Goal: Task Accomplishment & Management: Manage account settings

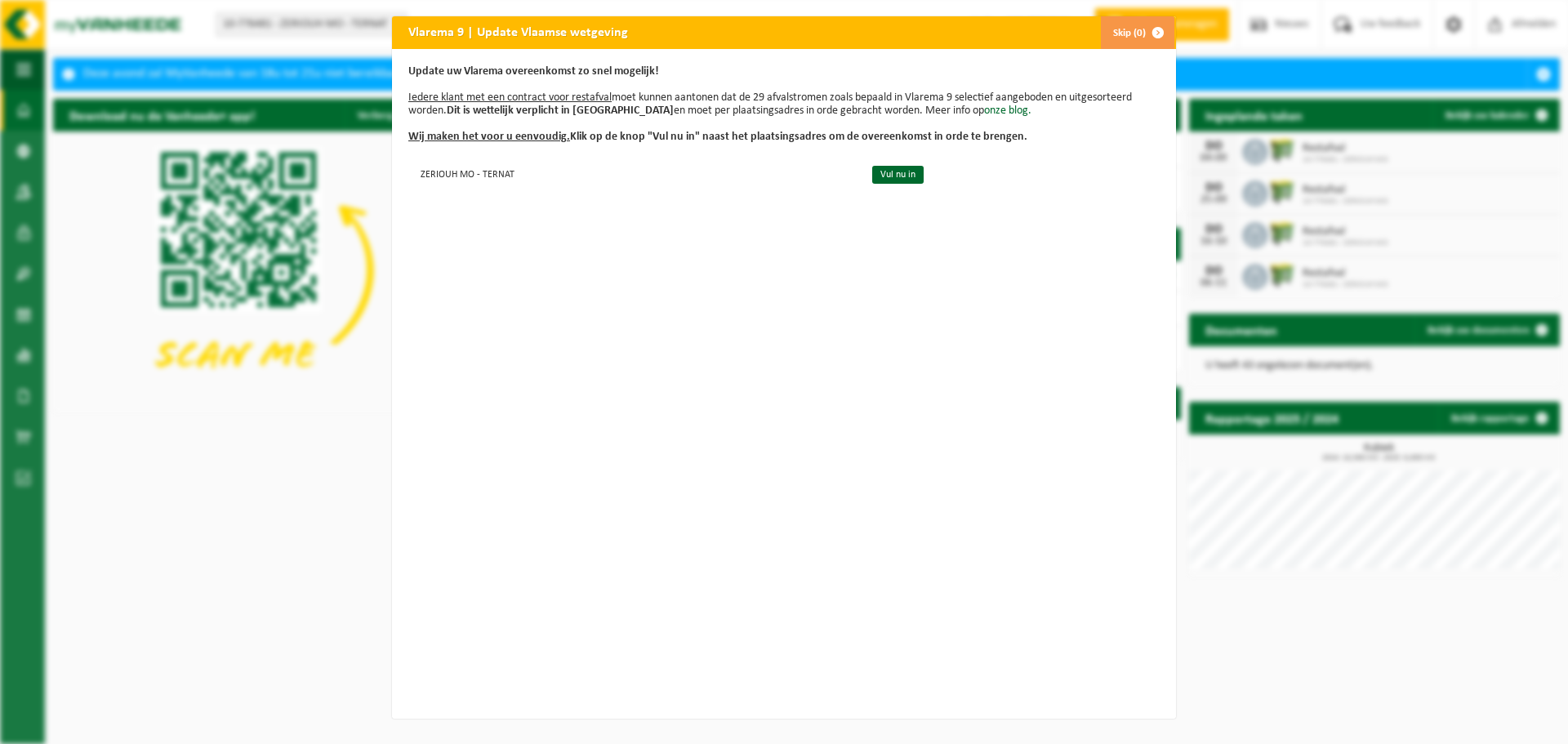
click at [1130, 39] on button "Skip (0)" at bounding box center [1137, 33] width 74 height 33
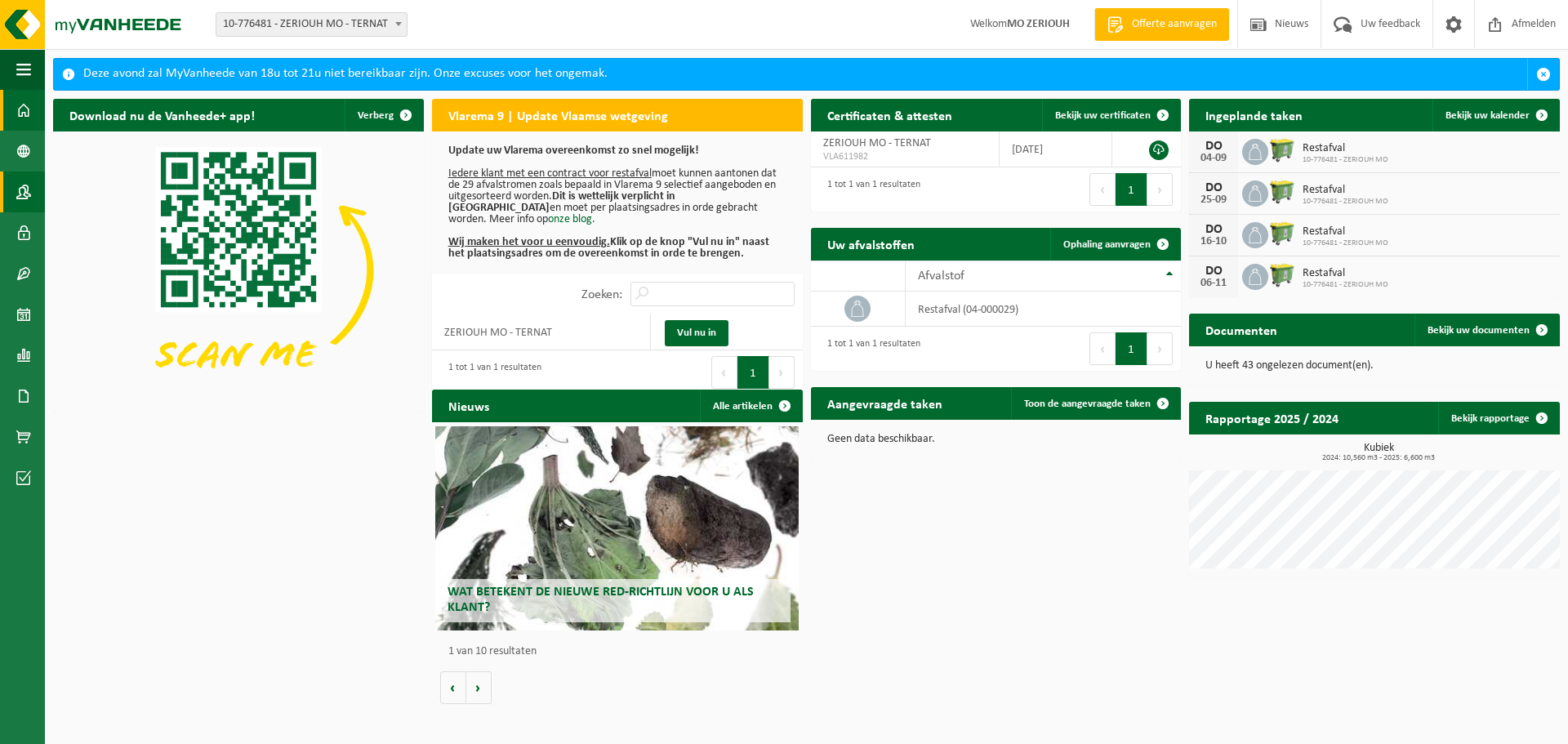
click at [21, 191] on span at bounding box center [24, 192] width 15 height 40
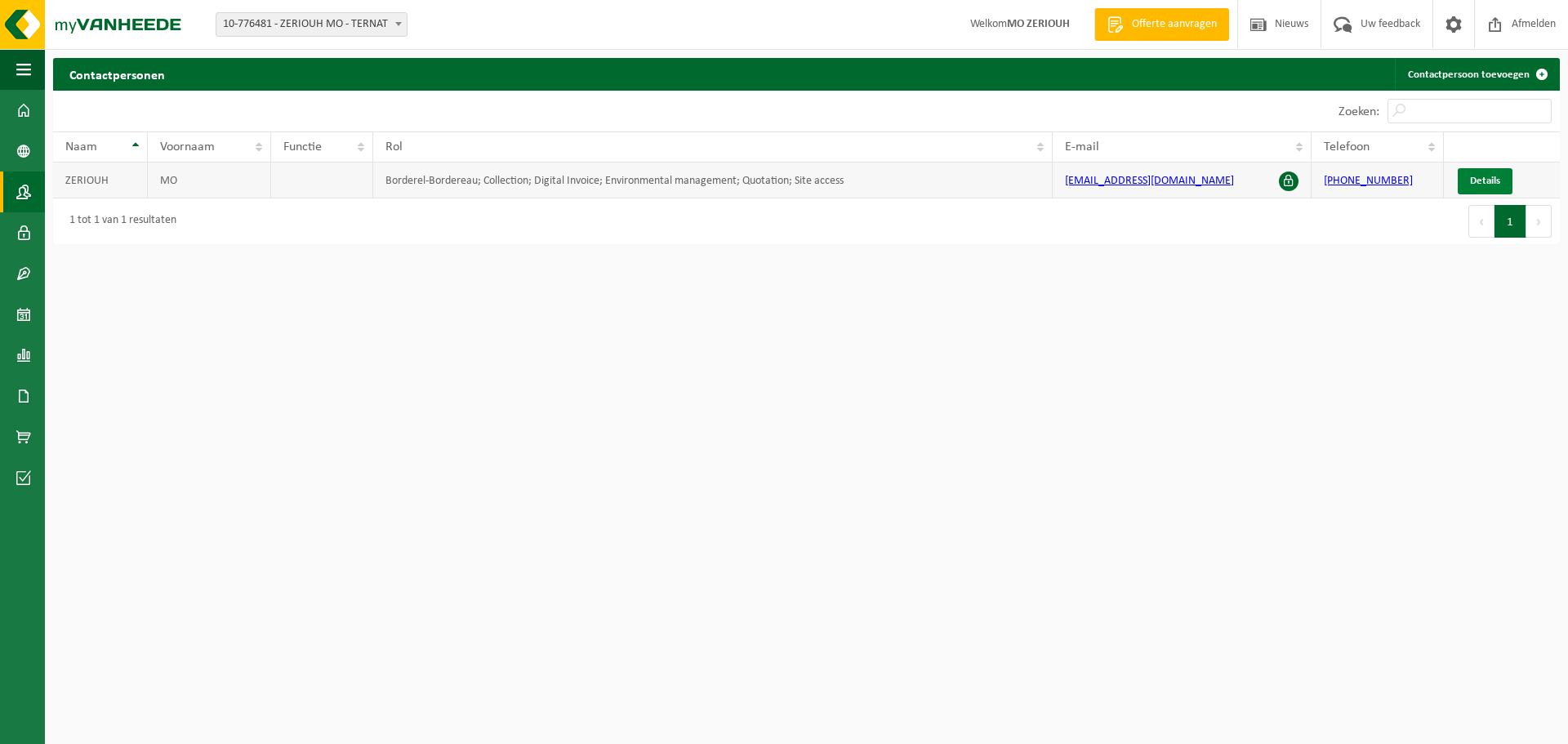
click at [1479, 186] on span "Details" at bounding box center [1485, 181] width 30 height 11
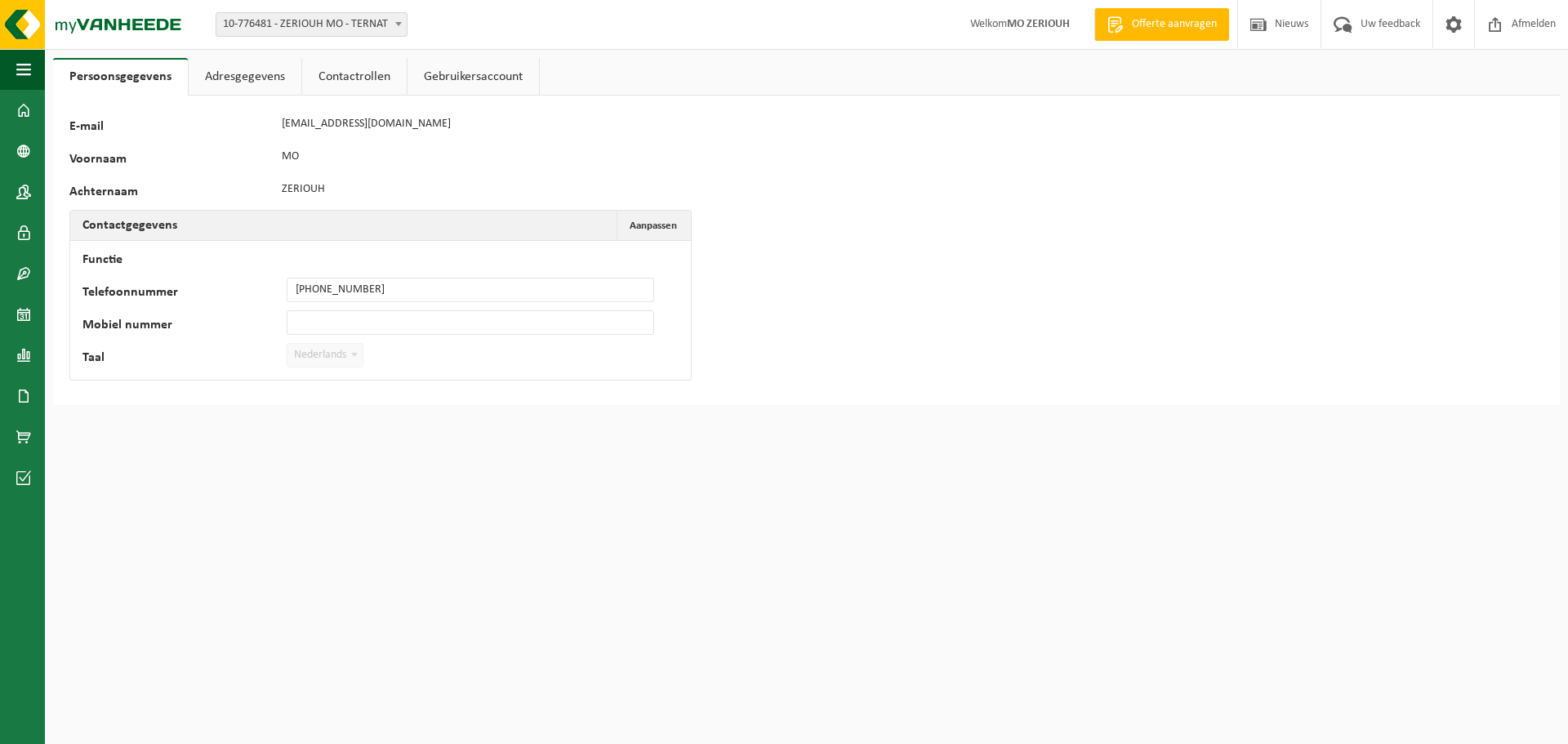
click at [217, 71] on link "Adresgegevens" at bounding box center [245, 76] width 113 height 38
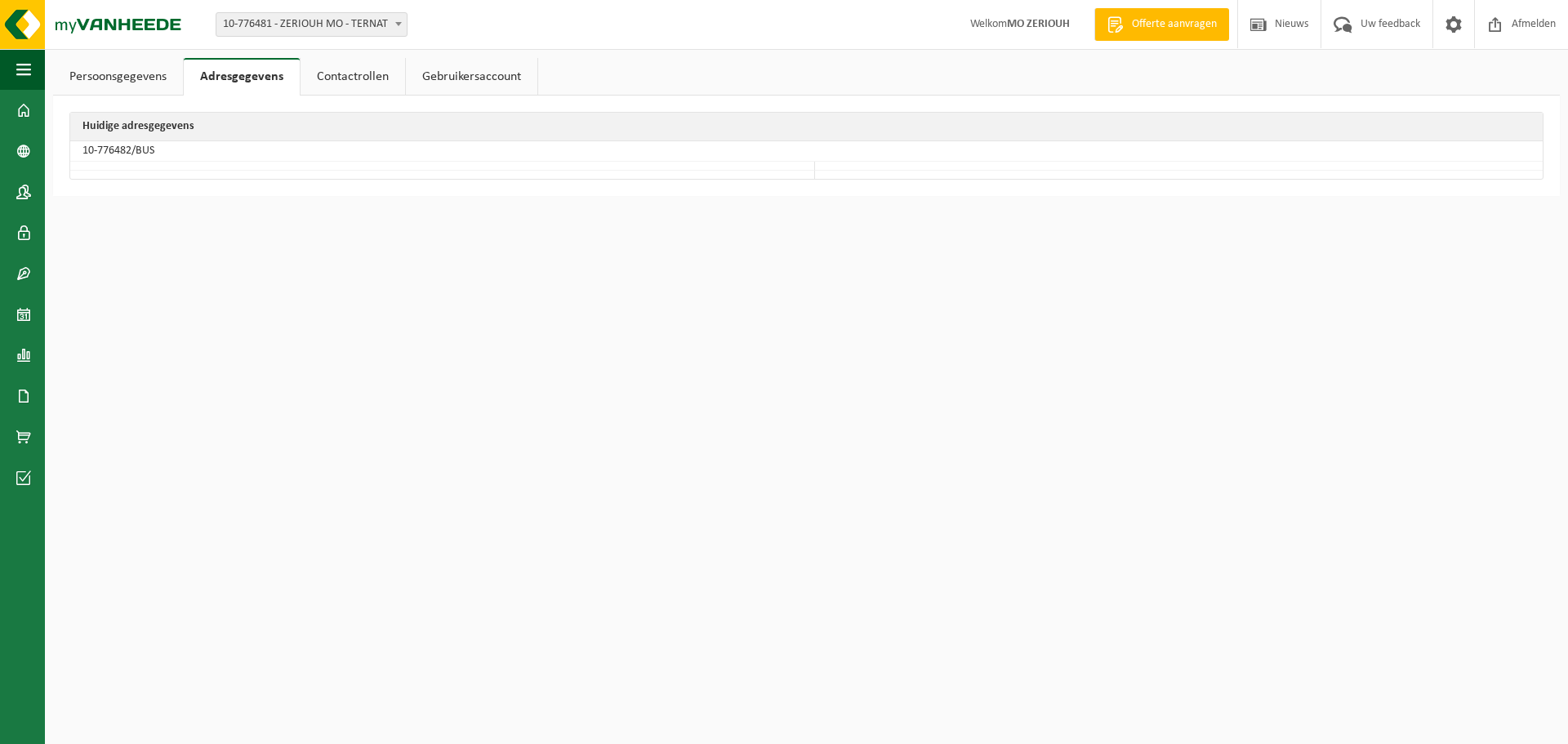
click at [339, 78] on link "Contactrollen" at bounding box center [352, 76] width 105 height 38
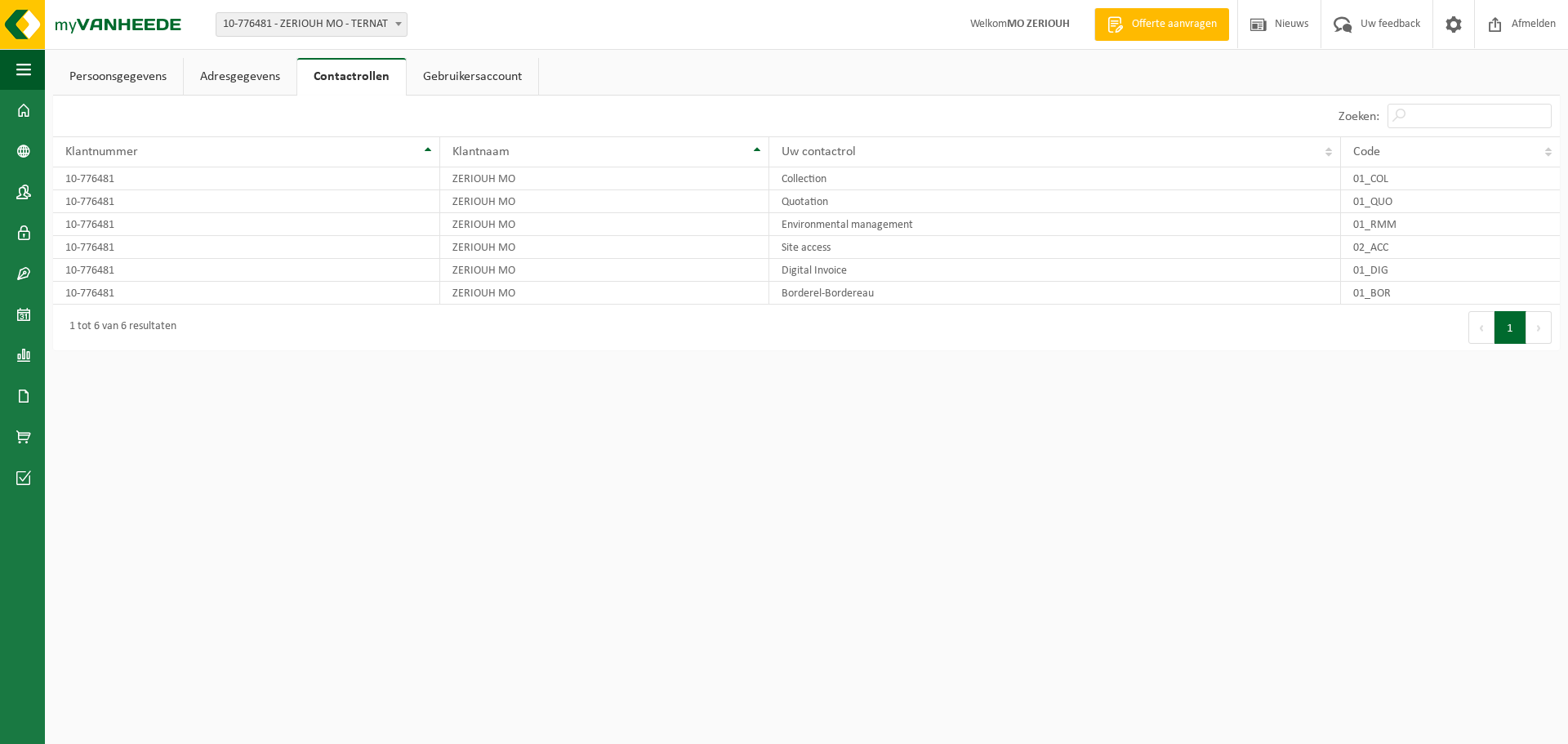
click at [241, 81] on link "Adresgegevens" at bounding box center [239, 76] width 113 height 38
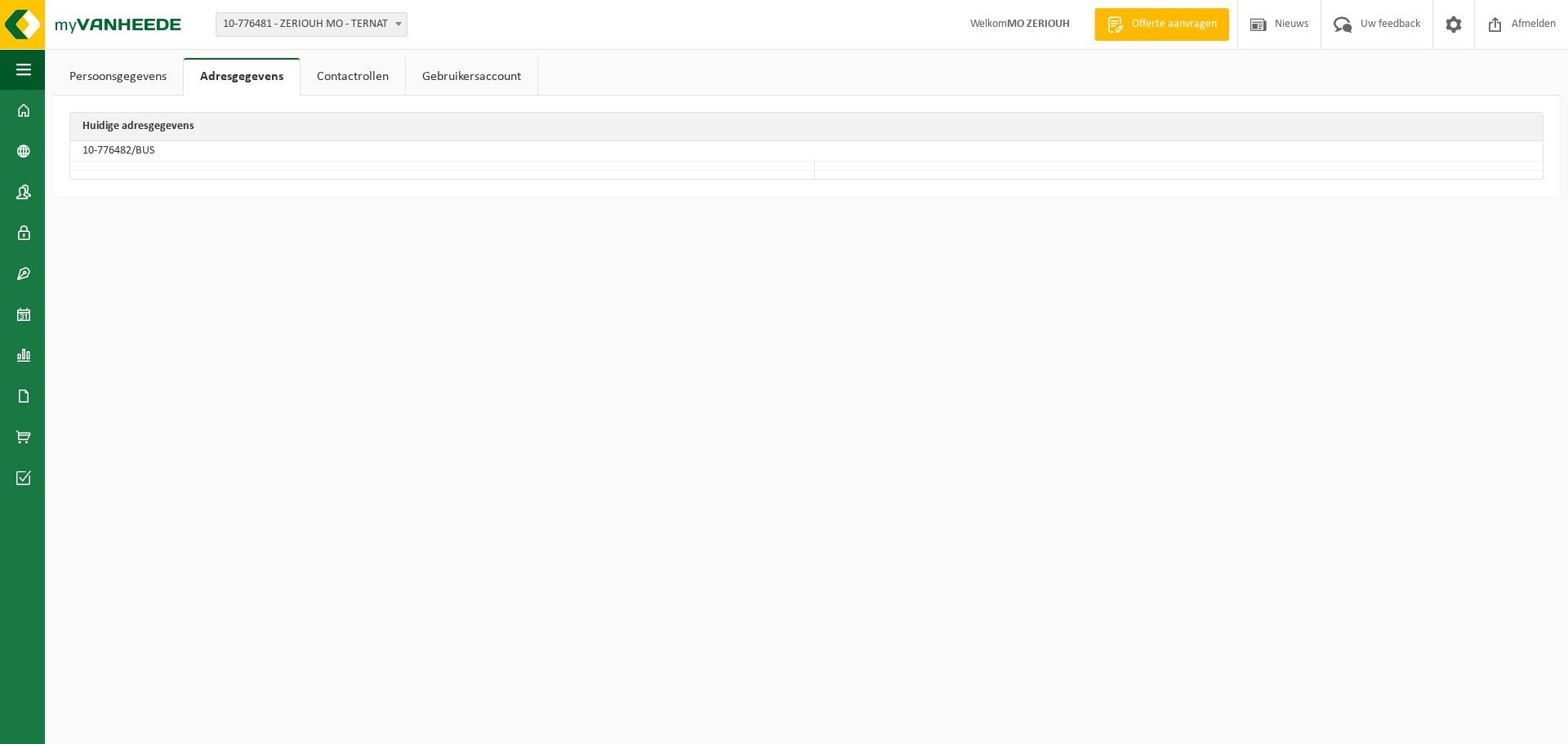
click at [471, 62] on link "Gebruikersaccount" at bounding box center [471, 76] width 131 height 38
click at [384, 77] on link "Contactrollen" at bounding box center [350, 76] width 105 height 38
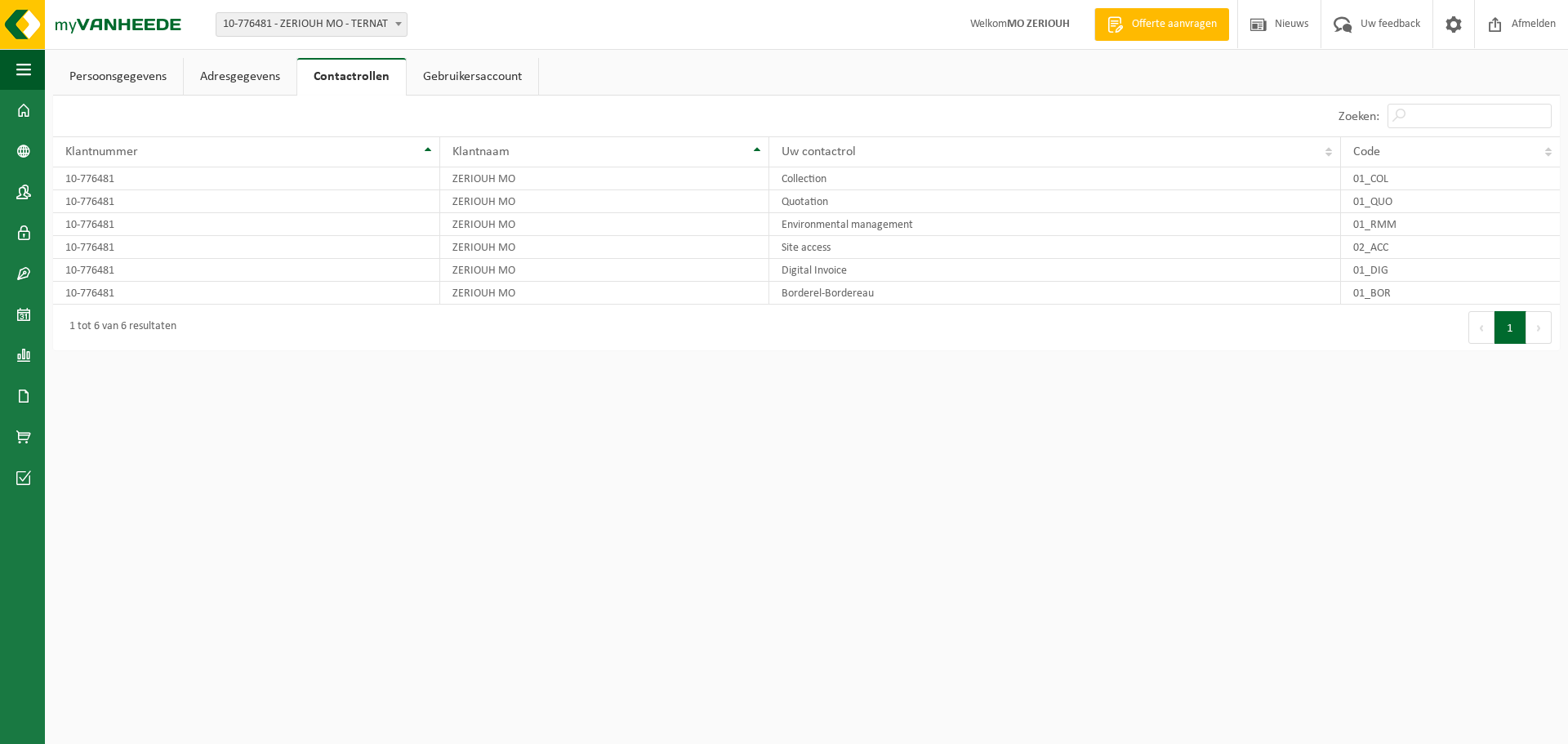
click at [237, 66] on link "Adresgegevens" at bounding box center [239, 76] width 113 height 38
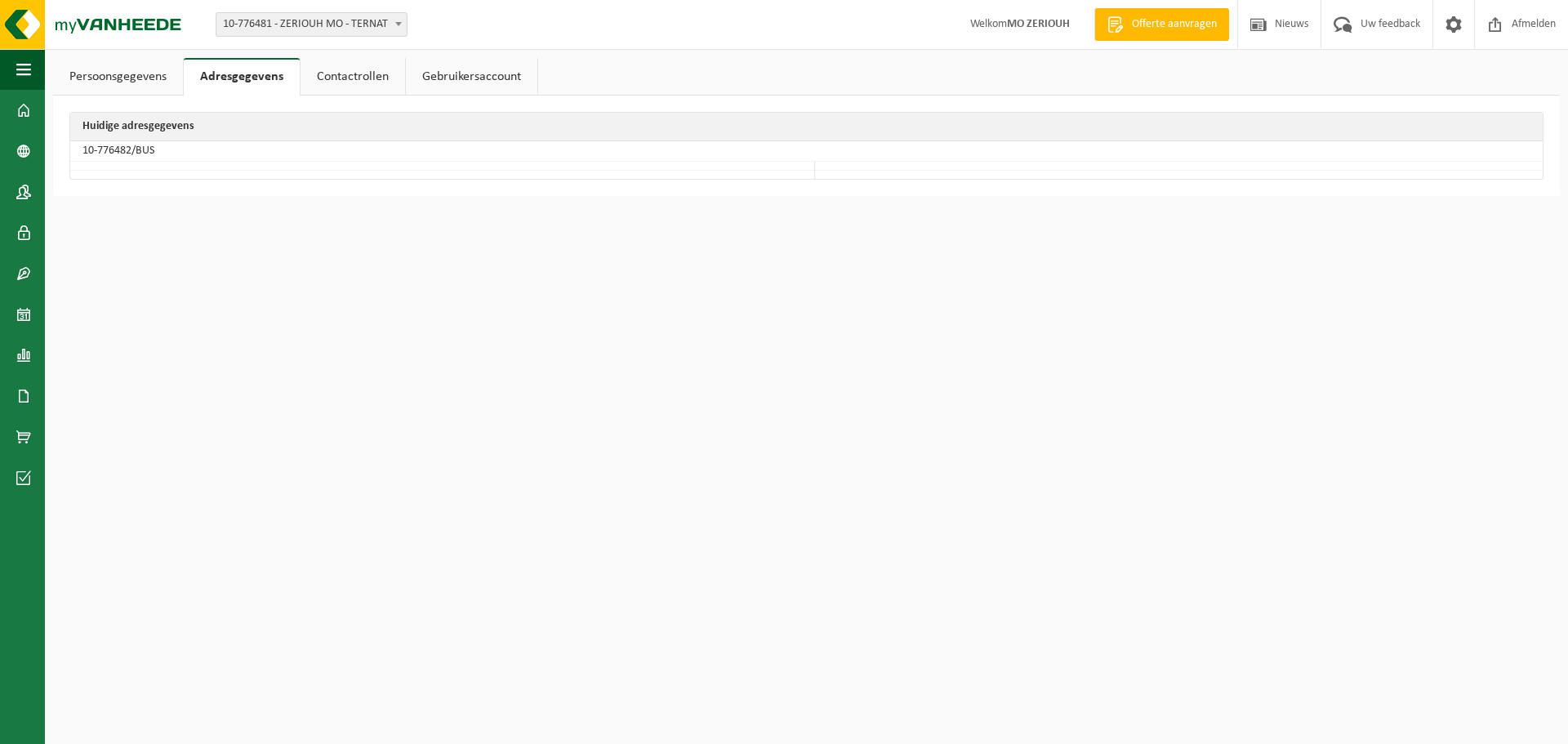
click at [168, 67] on link "Persoonsgegevens" at bounding box center [117, 76] width 129 height 38
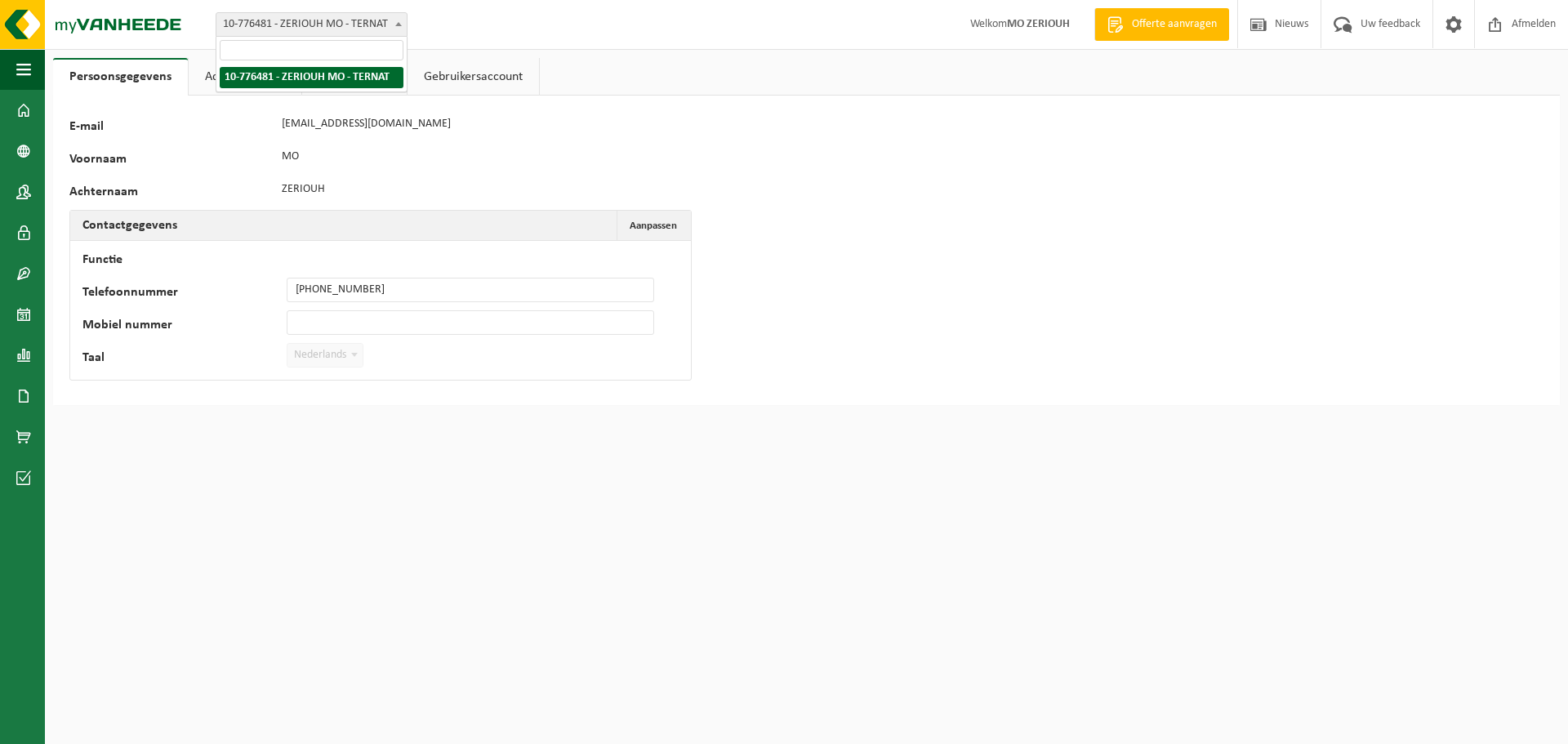
click at [267, 22] on span "10-776481 - ZERIOUH MO - TERNAT" at bounding box center [311, 24] width 190 height 23
click at [278, 78] on link "Adresgegevens" at bounding box center [245, 76] width 113 height 38
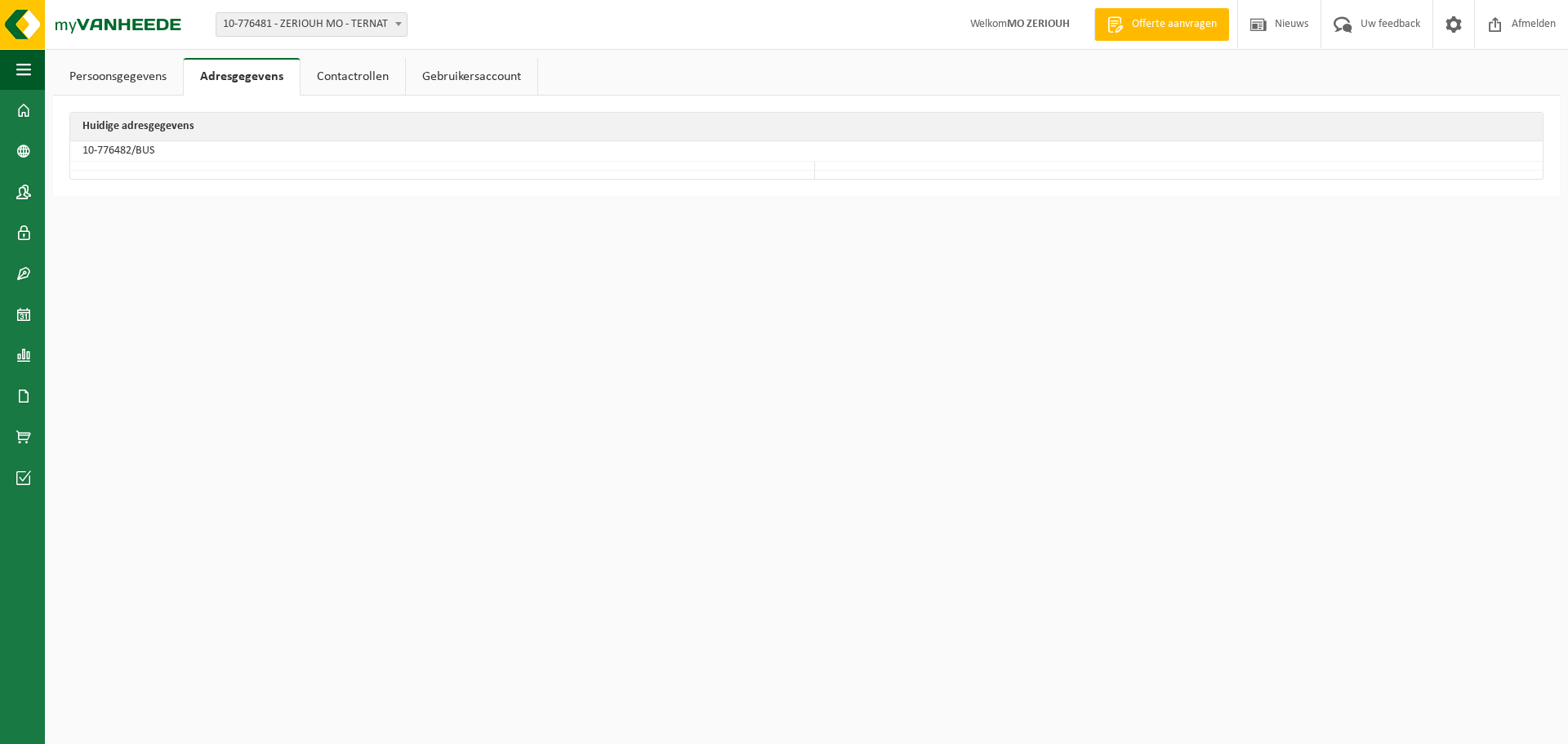
click at [342, 78] on link "Contactrollen" at bounding box center [352, 76] width 105 height 38
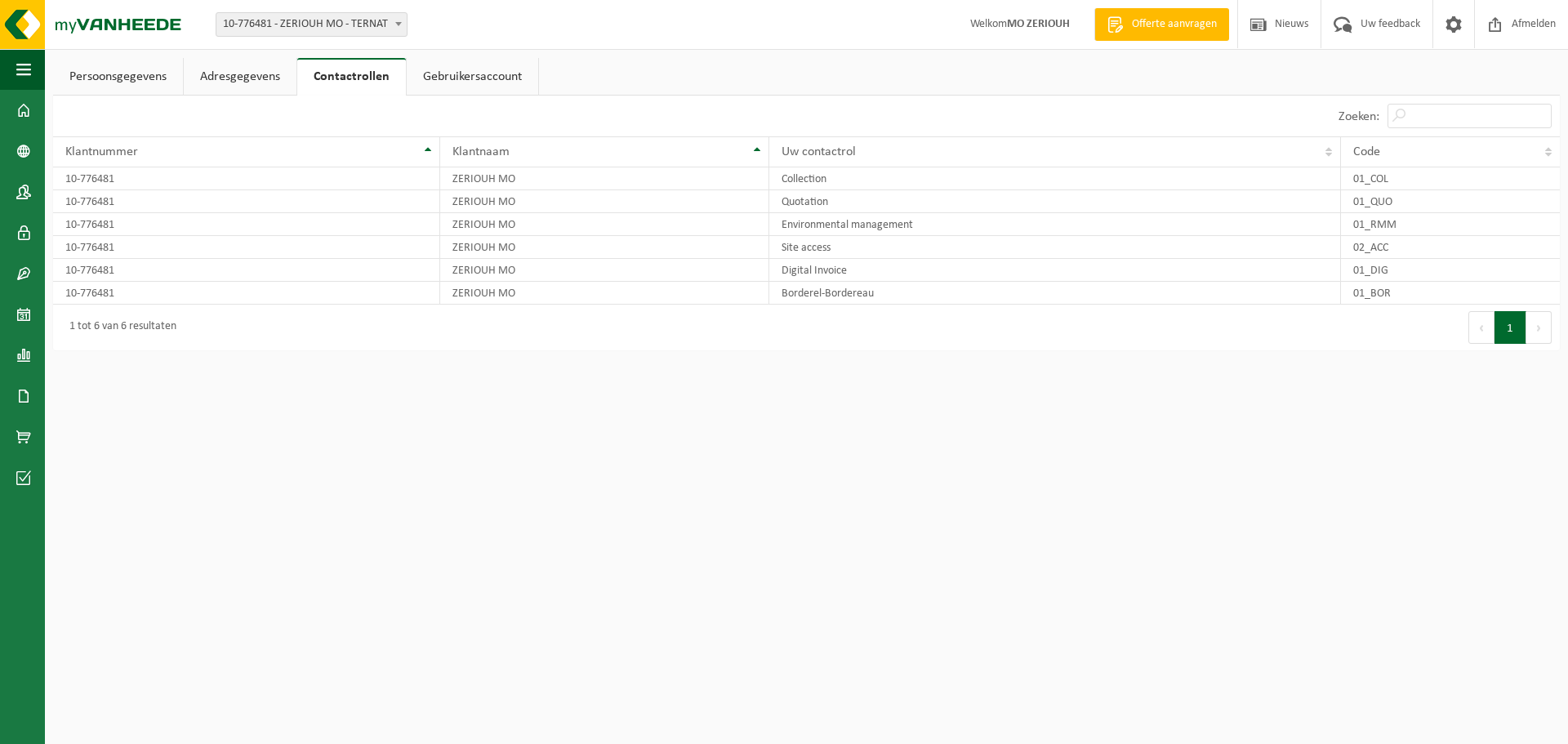
click at [446, 74] on link "Gebruikersaccount" at bounding box center [472, 76] width 131 height 38
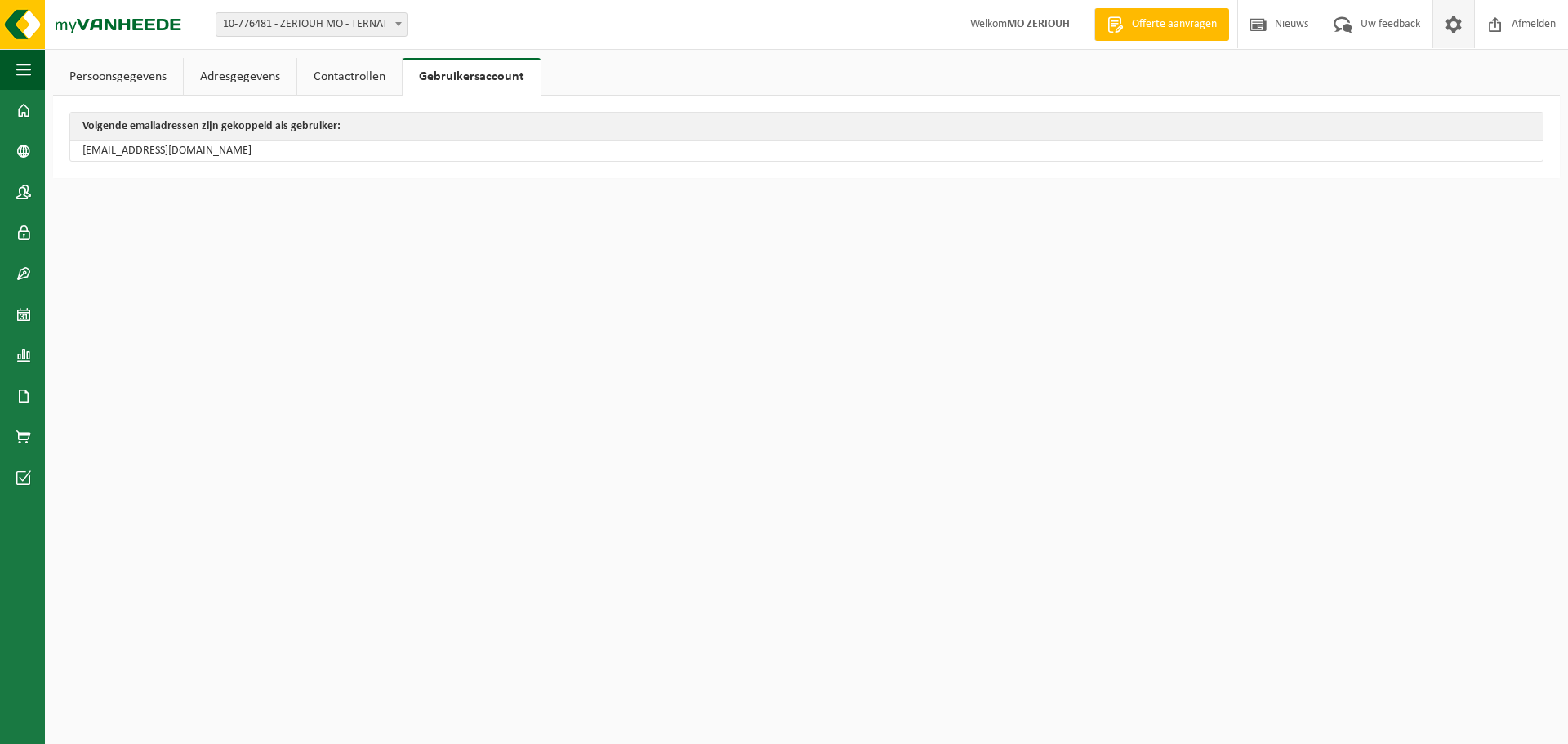
click at [1451, 26] on span at bounding box center [1453, 24] width 25 height 49
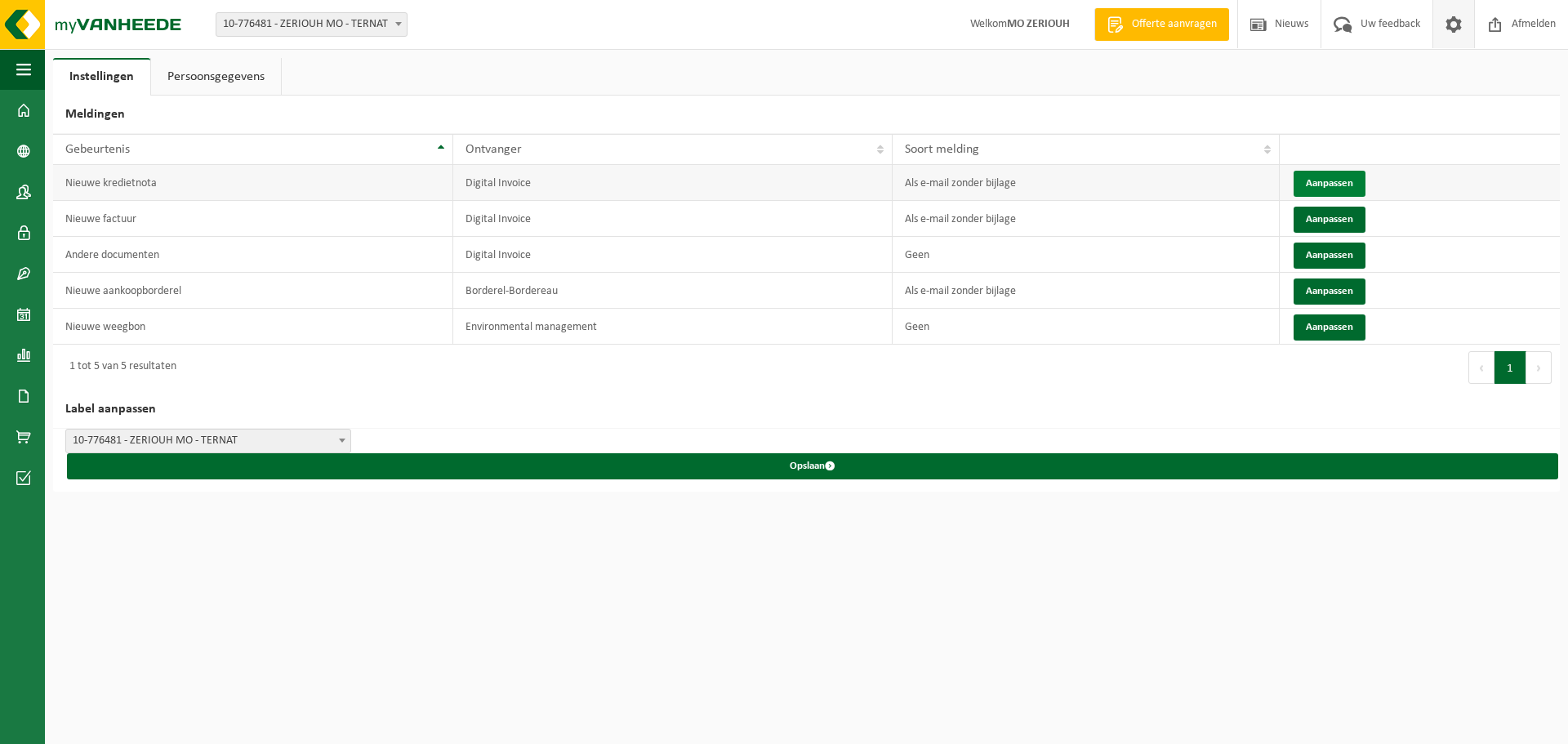
click at [1340, 186] on button "Aanpassen" at bounding box center [1329, 183] width 72 height 26
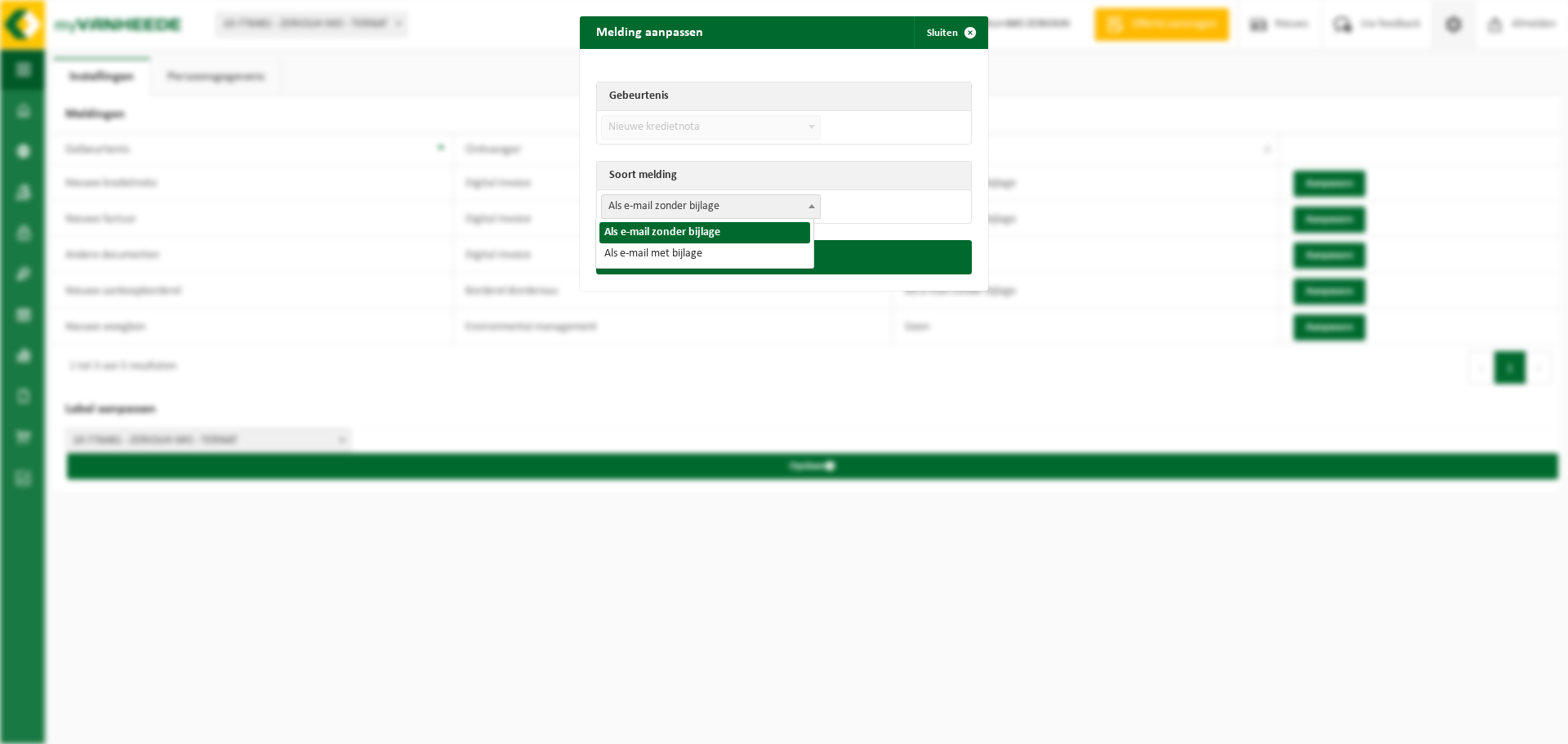
click at [641, 201] on span "Als e-mail zonder bijlage" at bounding box center [711, 206] width 218 height 23
select select "3"
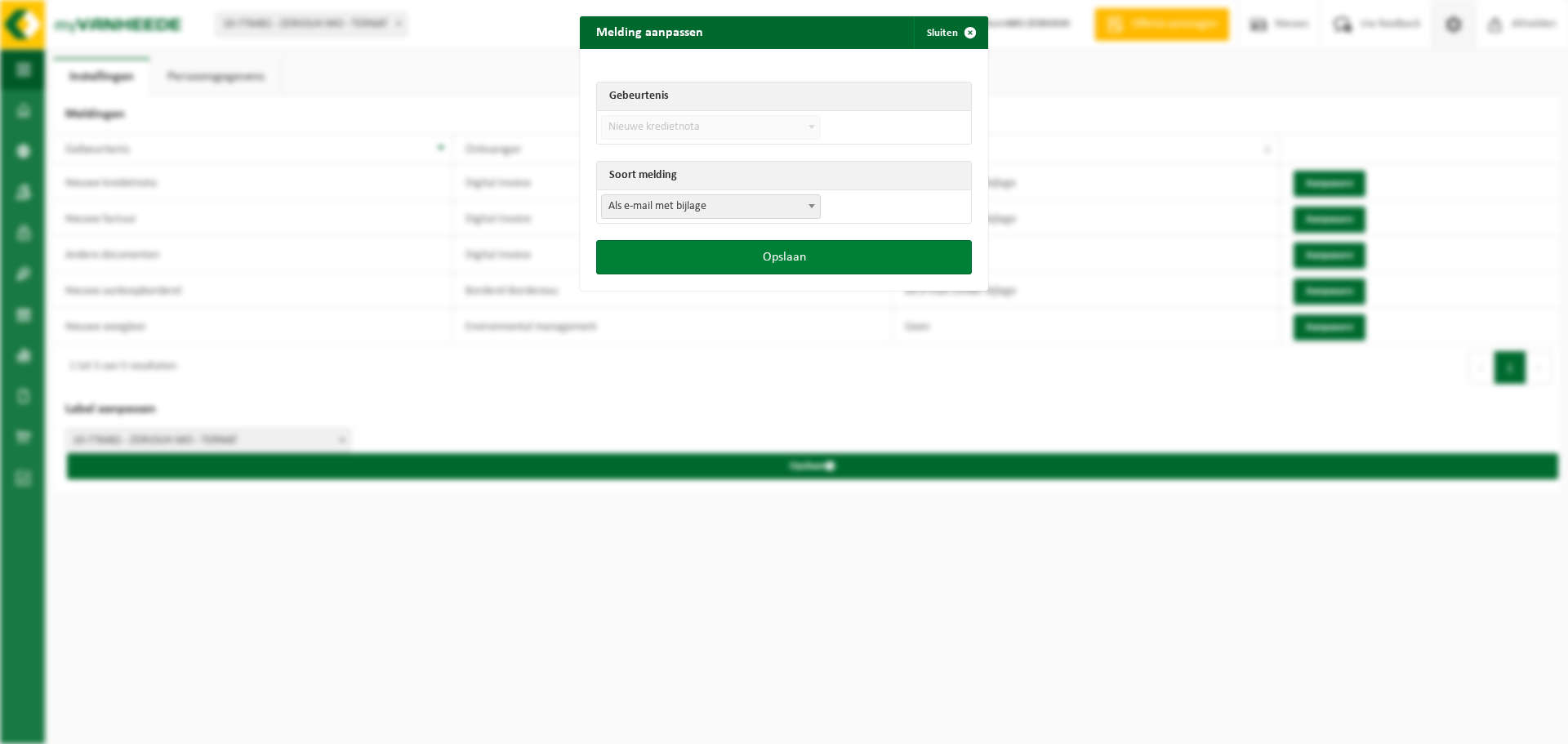
click at [675, 261] on button "Opslaan" at bounding box center [784, 257] width 375 height 34
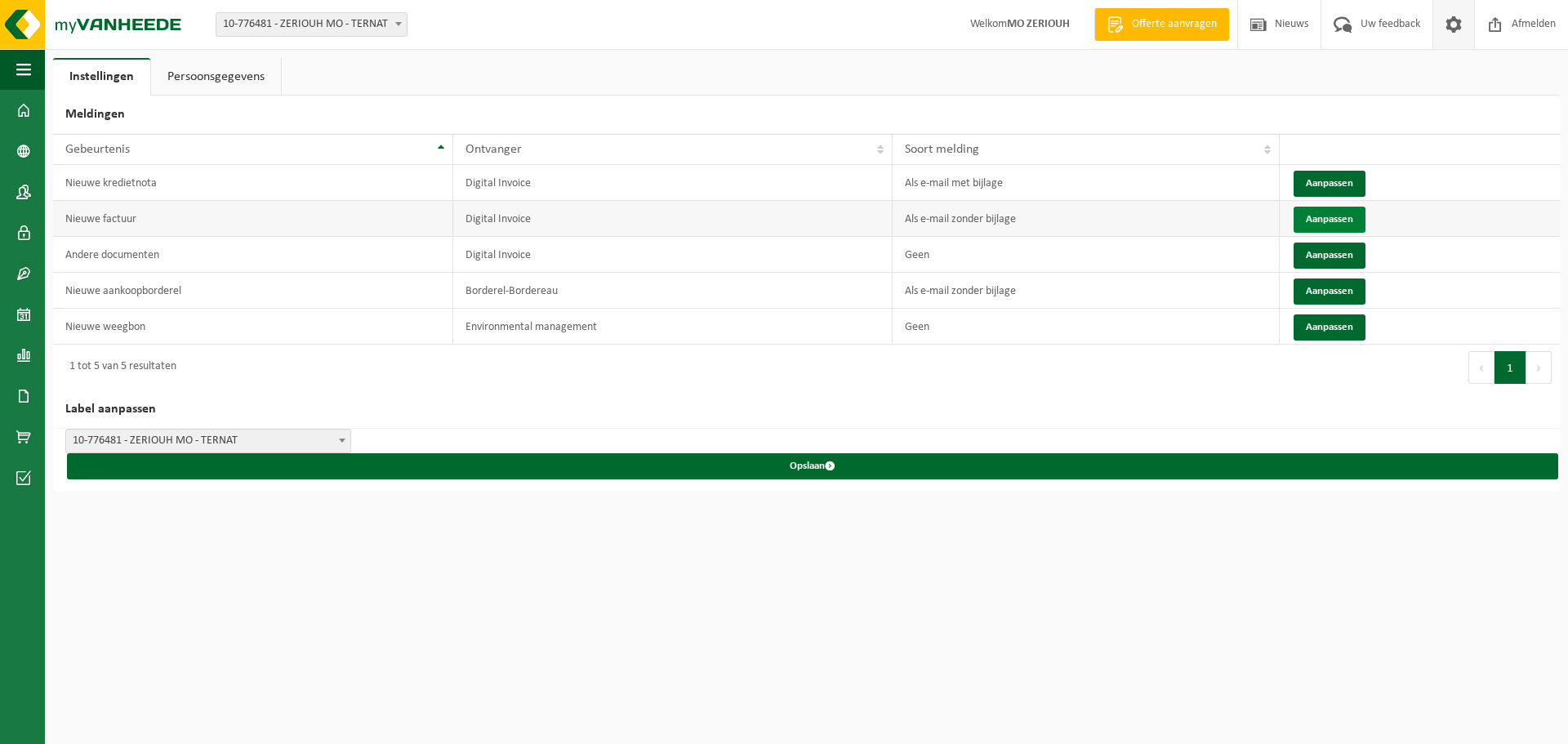
click at [1338, 214] on button "Aanpassen" at bounding box center [1329, 219] width 72 height 26
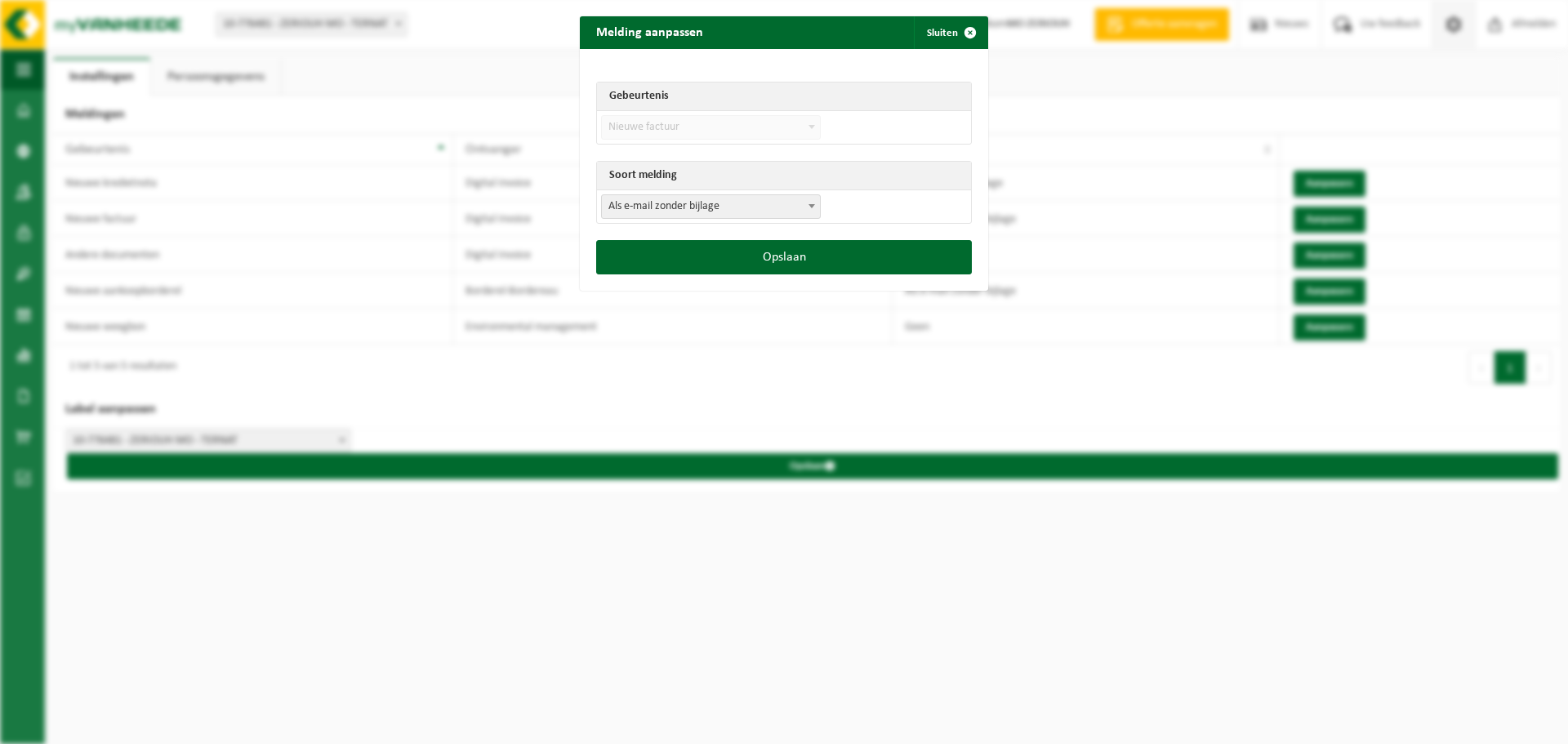
click at [776, 204] on span "Als e-mail zonder bijlage" at bounding box center [711, 206] width 218 height 23
select select "3"
click at [732, 256] on button "Opslaan" at bounding box center [784, 257] width 375 height 34
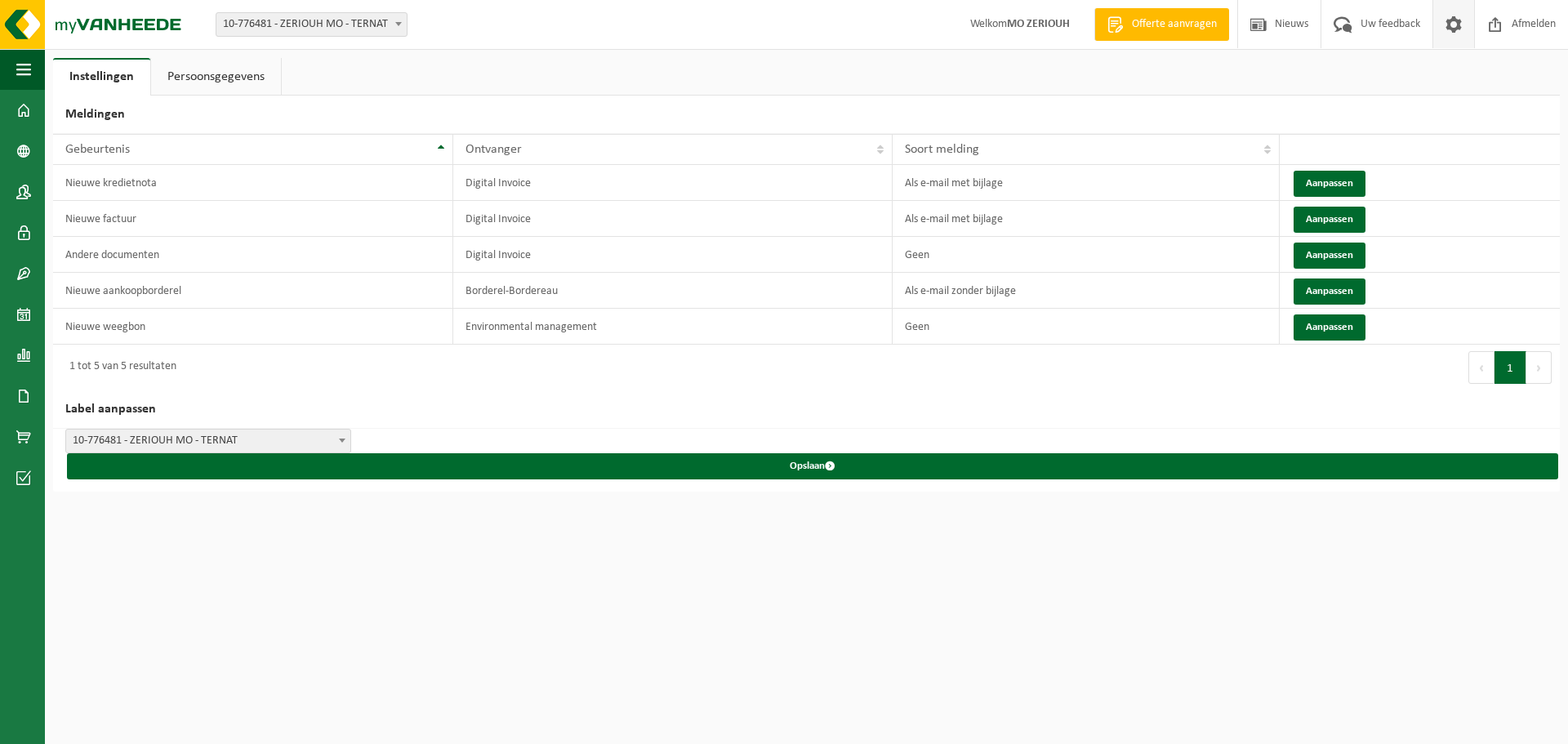
click at [253, 435] on span "10-776481 - ZERIOUH MO - TERNAT" at bounding box center [208, 440] width 284 height 23
click at [16, 153] on link "Bedrijfsgegevens" at bounding box center [22, 150] width 45 height 40
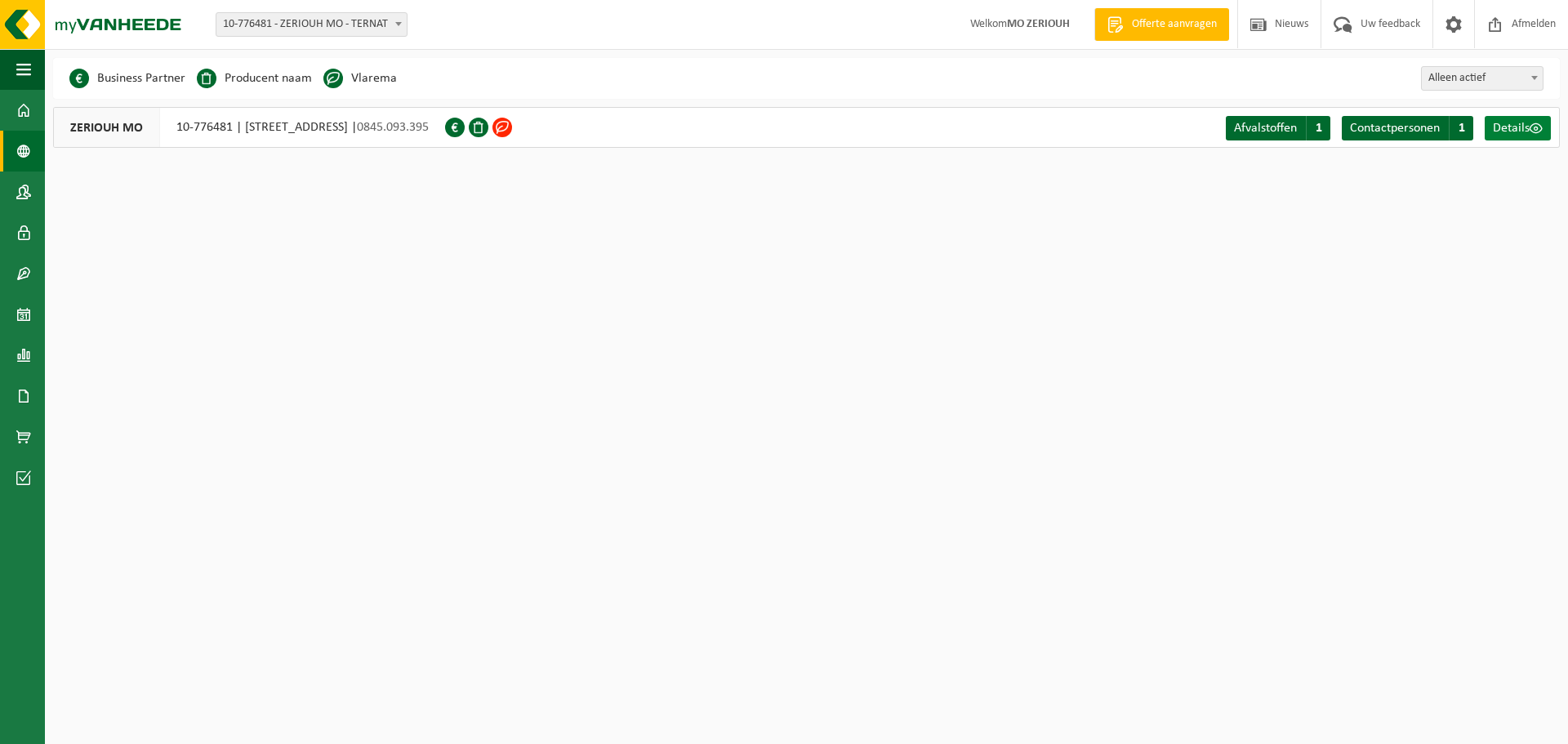
click at [1527, 122] on span "Details" at bounding box center [1511, 128] width 37 height 13
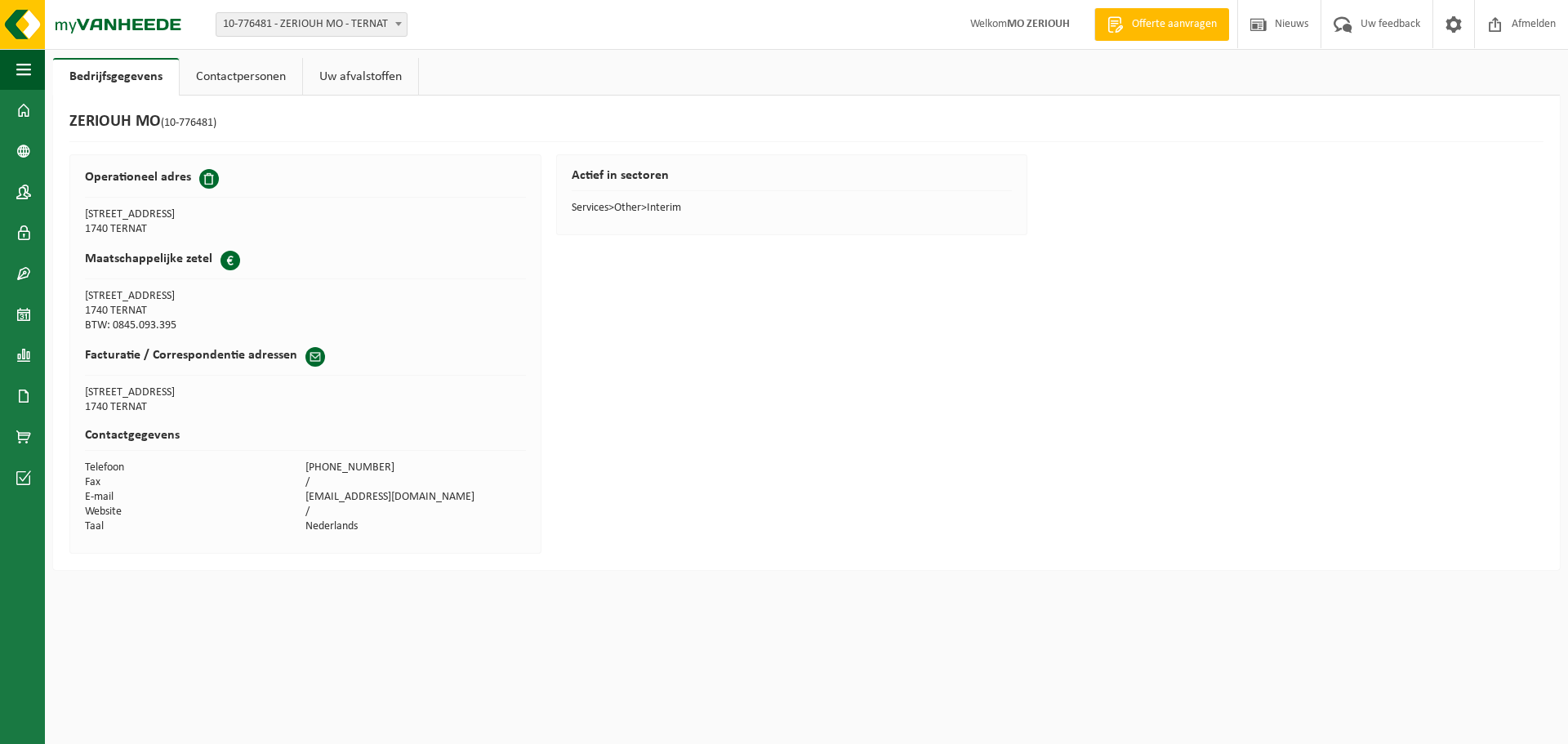
click at [207, 178] on span at bounding box center [208, 178] width 19 height 19
click at [244, 75] on link "Contactpersonen" at bounding box center [240, 76] width 122 height 38
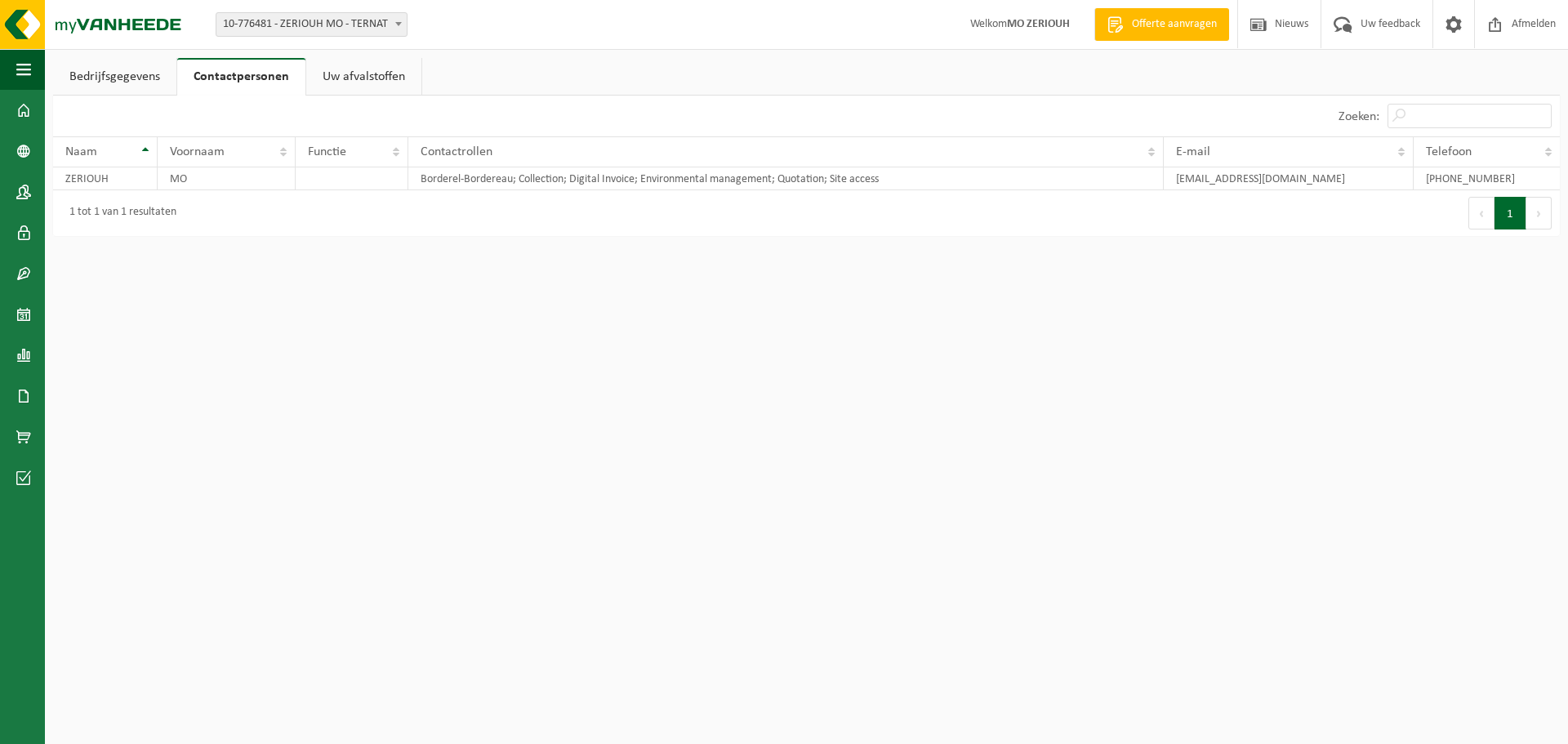
click at [394, 73] on link "Uw afvalstoffen" at bounding box center [363, 76] width 115 height 38
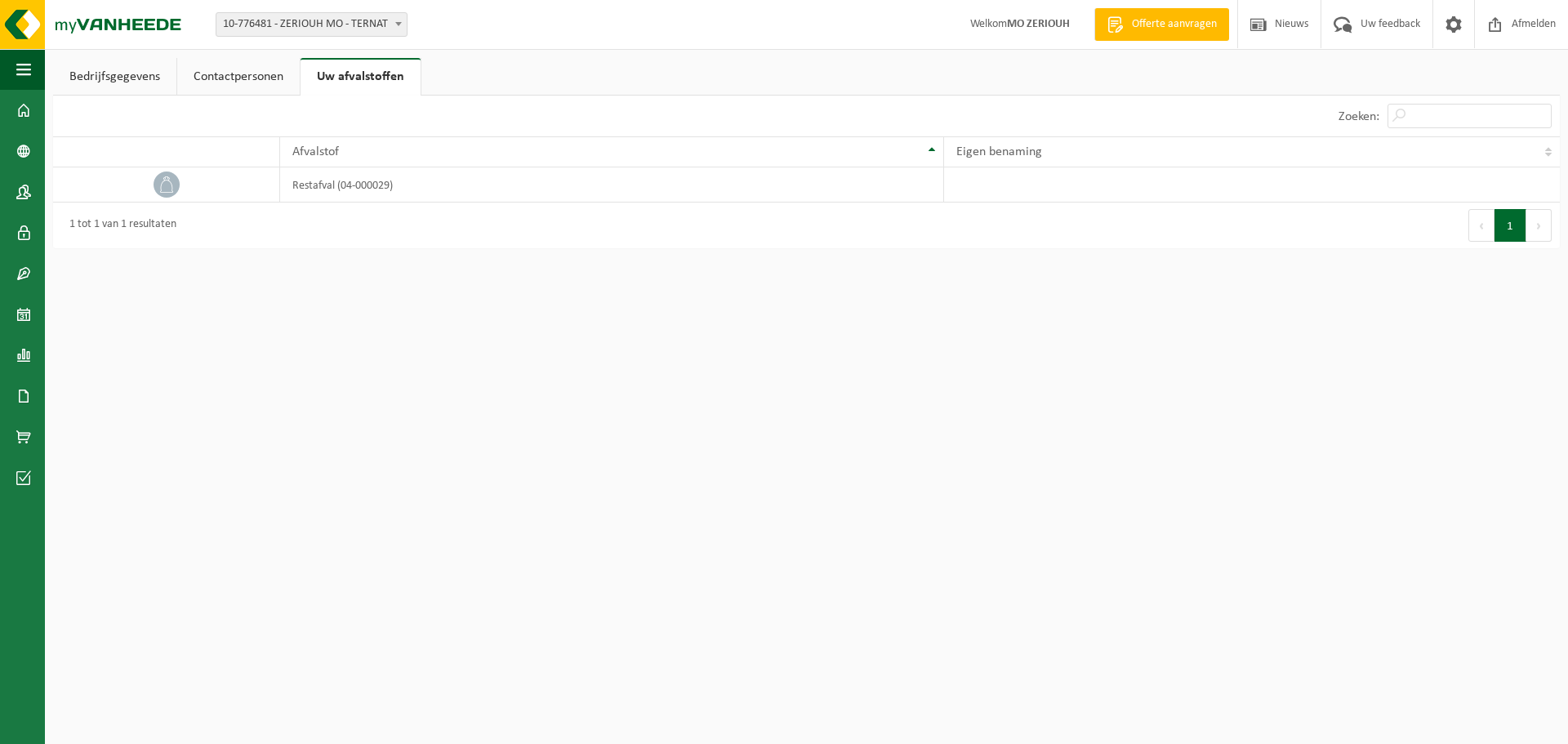
click at [228, 76] on link "Contactpersonen" at bounding box center [238, 76] width 122 height 38
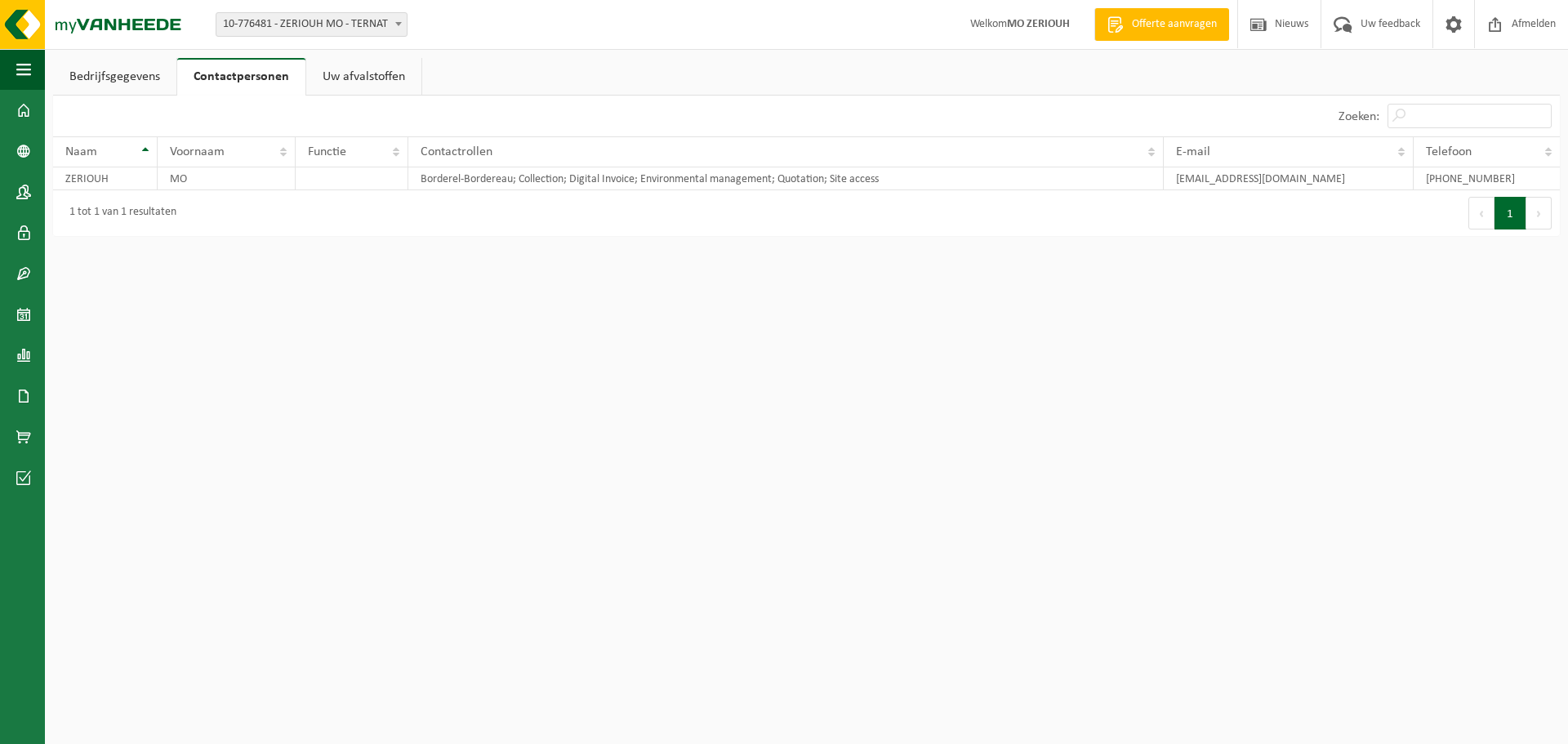
click at [147, 77] on link "Bedrijfsgegevens" at bounding box center [115, 76] width 123 height 38
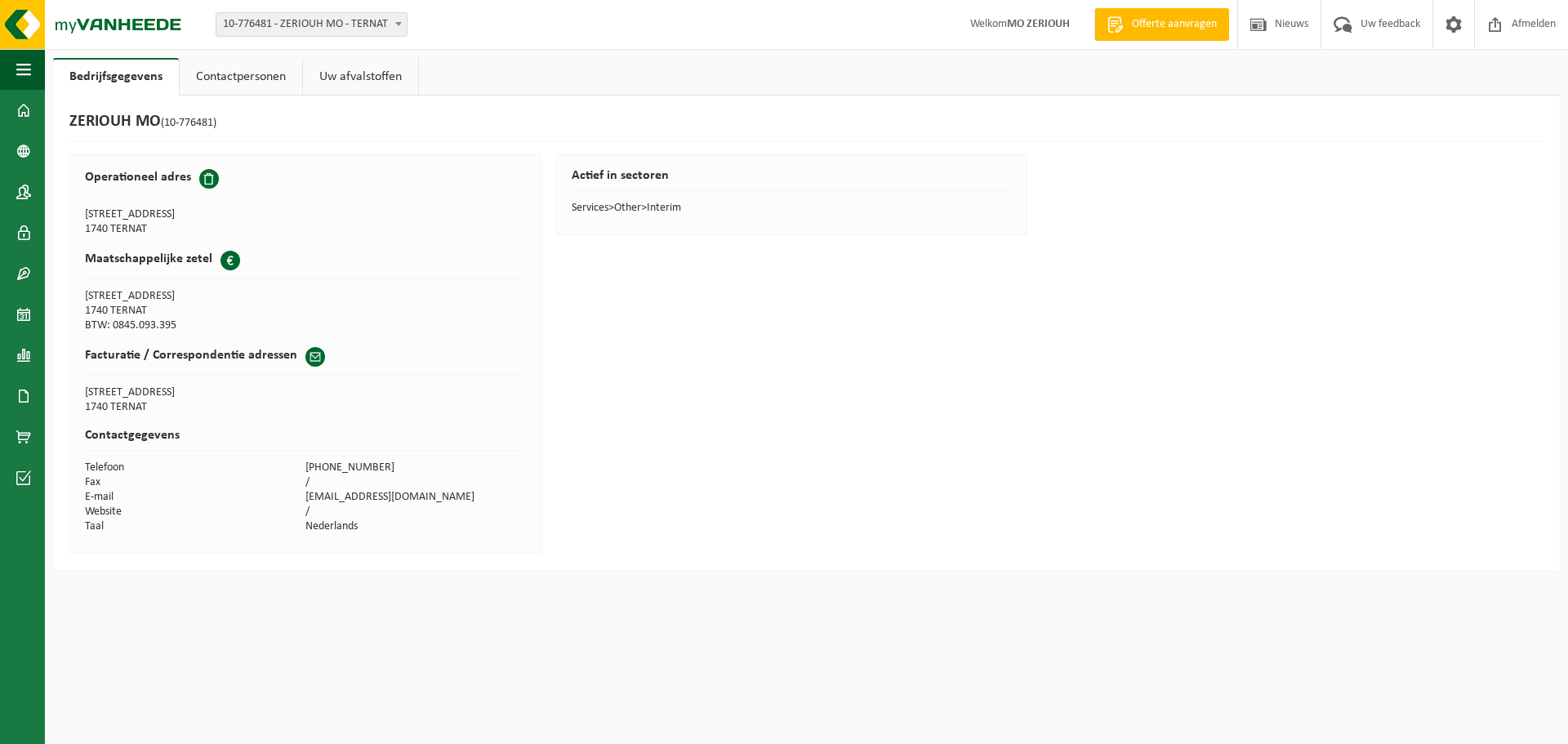
drag, startPoint x: 154, startPoint y: 324, endPoint x: 70, endPoint y: 286, distance: 92.2
click at [70, 286] on div "Operationeel adres NATTESTRAAT 10 1740 TERNAT Maatschappelijke zetel Business N…" at bounding box center [306, 353] width 472 height 399
click at [124, 331] on td "BTW: 0845.093.395" at bounding box center [195, 326] width 220 height 15
click at [11, 114] on link "Dashboard" at bounding box center [22, 110] width 45 height 40
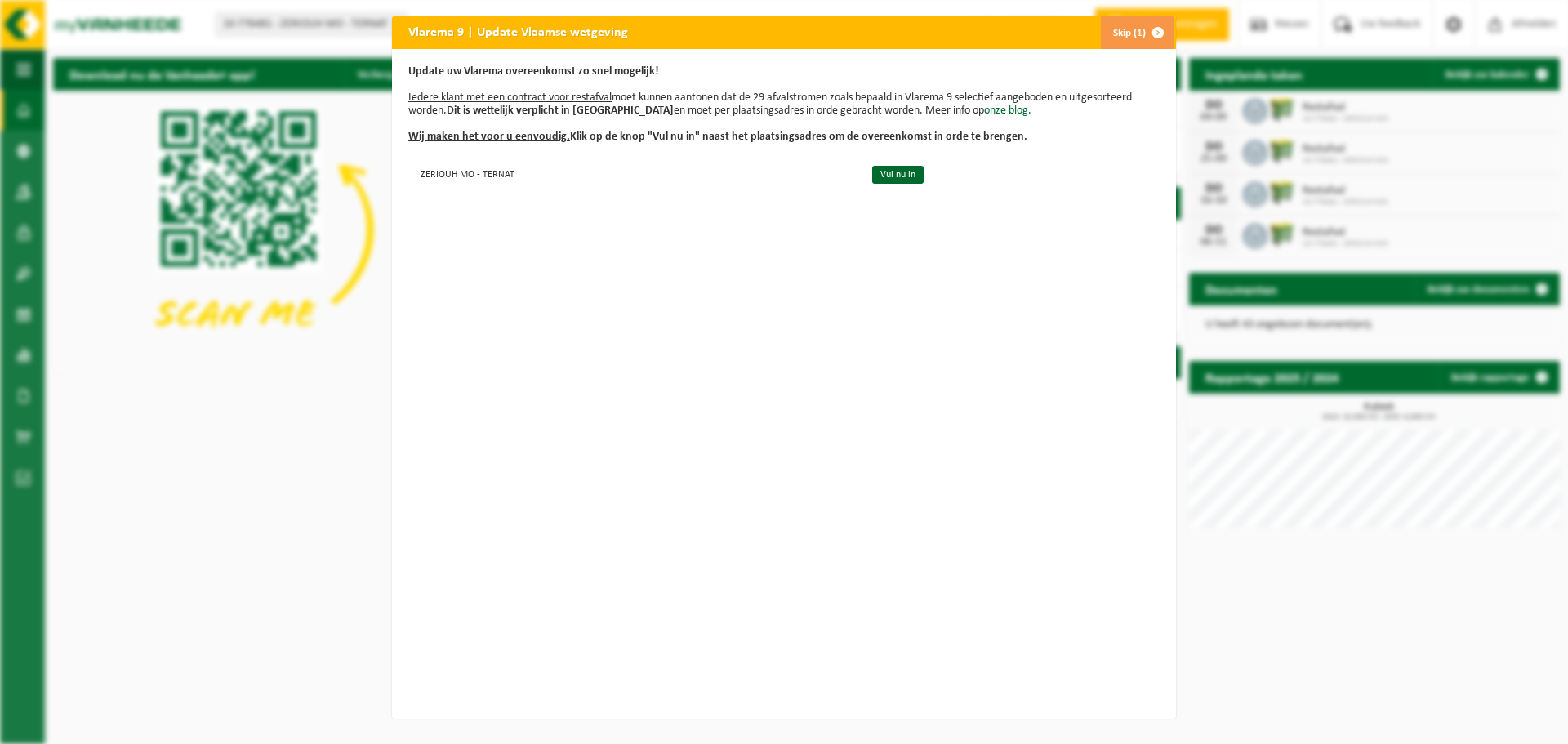
click at [1141, 33] on span "button" at bounding box center [1158, 33] width 33 height 33
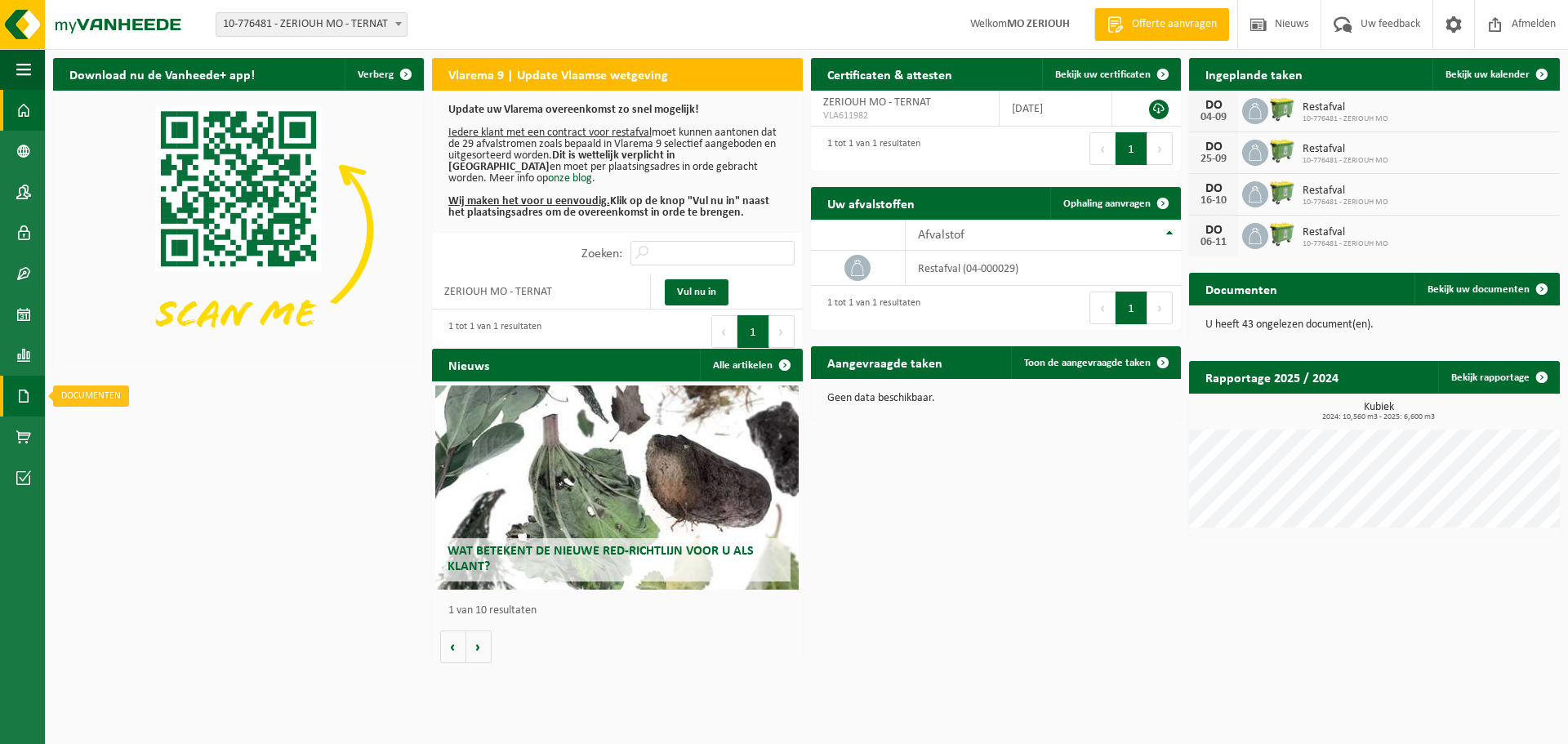
click at [23, 397] on span at bounding box center [24, 395] width 15 height 40
click at [120, 394] on span "Facturen" at bounding box center [116, 396] width 43 height 31
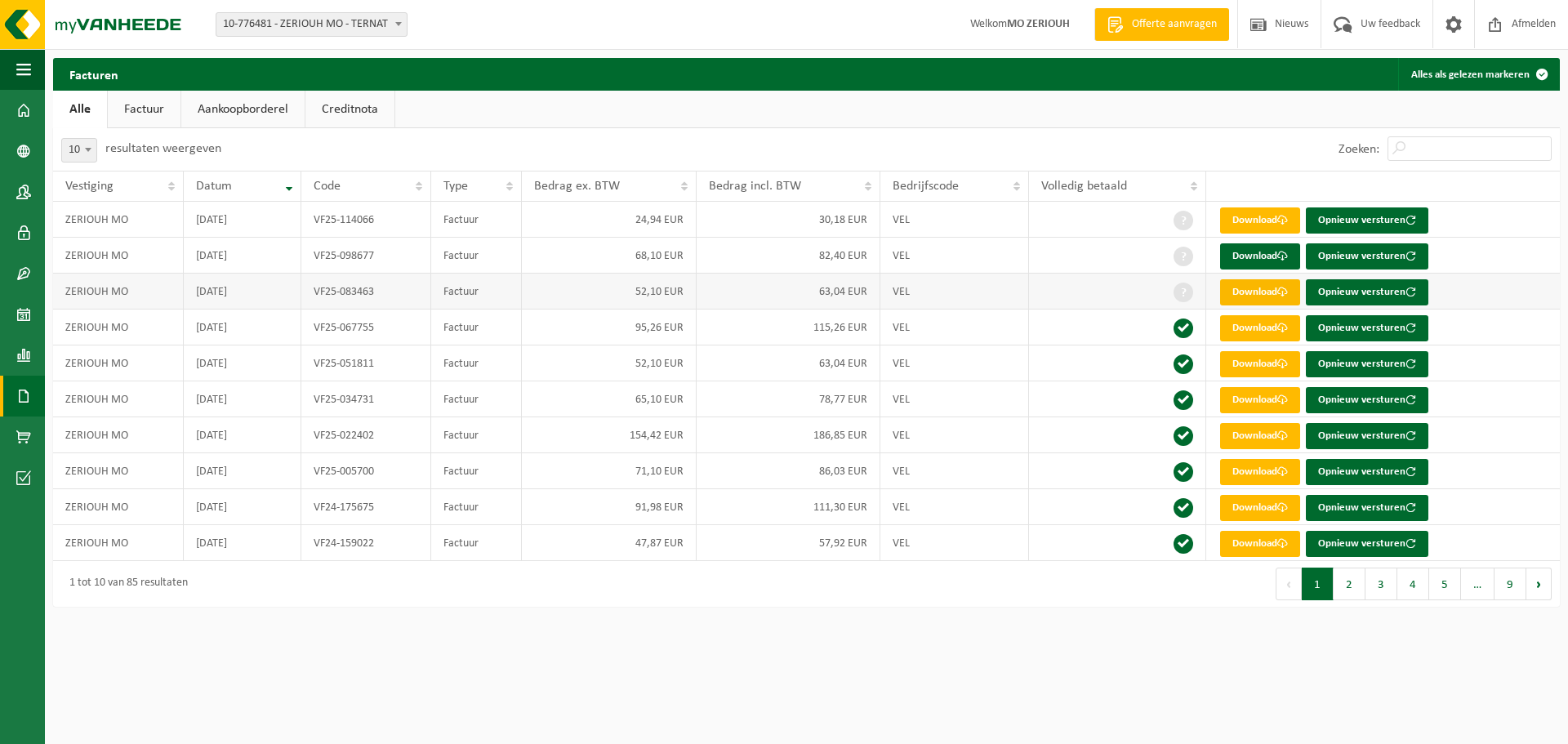
click at [1262, 288] on link "Download" at bounding box center [1259, 292] width 80 height 26
click at [1265, 256] on link "Download" at bounding box center [1259, 256] width 80 height 26
click at [775, 137] on div "10 25 50 100 10 resultaten weergeven" at bounding box center [429, 150] width 753 height 42
click at [762, 119] on ul "Alle Factuur Aankoopborderel Creditnota" at bounding box center [806, 109] width 1507 height 38
click at [26, 107] on span at bounding box center [24, 110] width 15 height 40
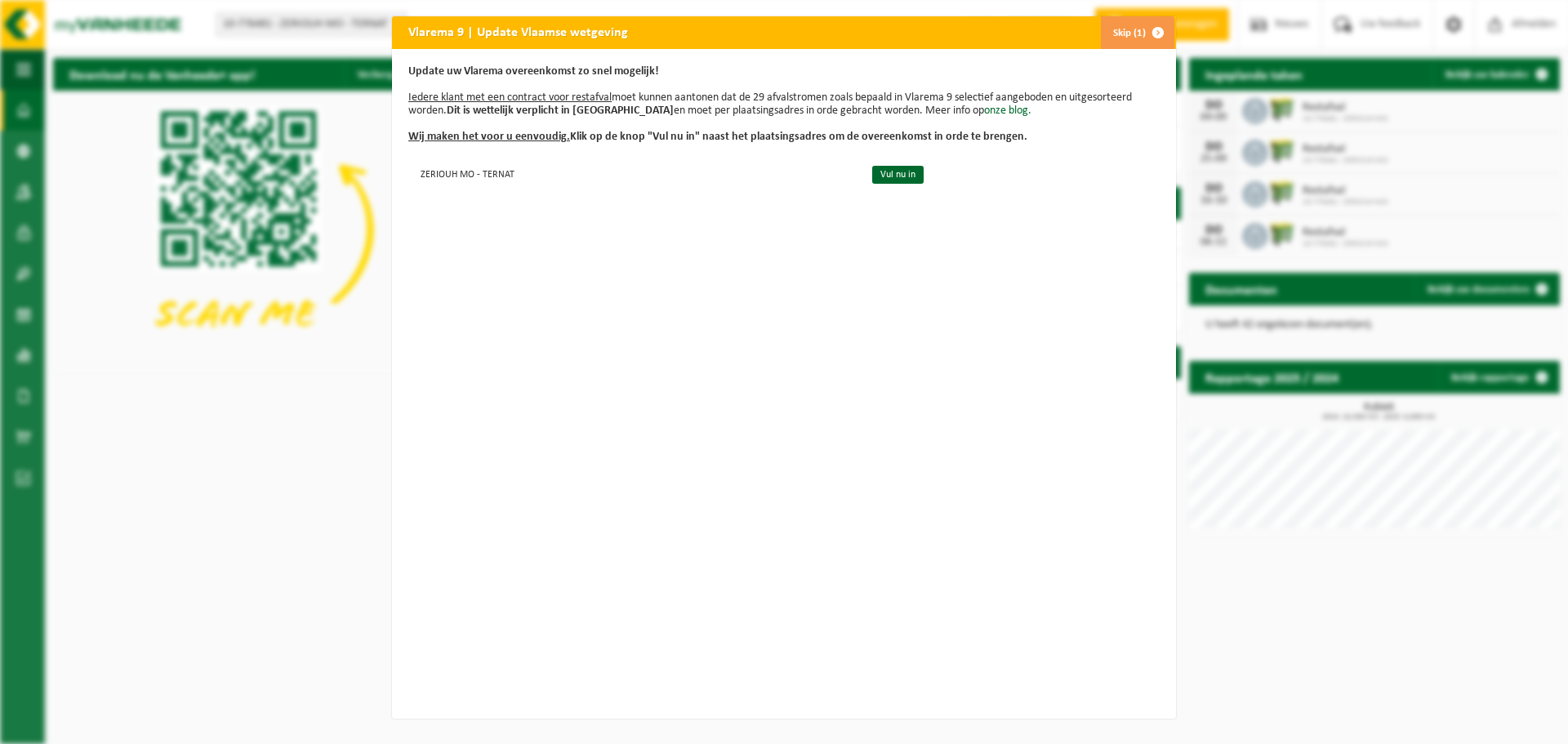
click at [1150, 30] on span "button" at bounding box center [1158, 33] width 33 height 33
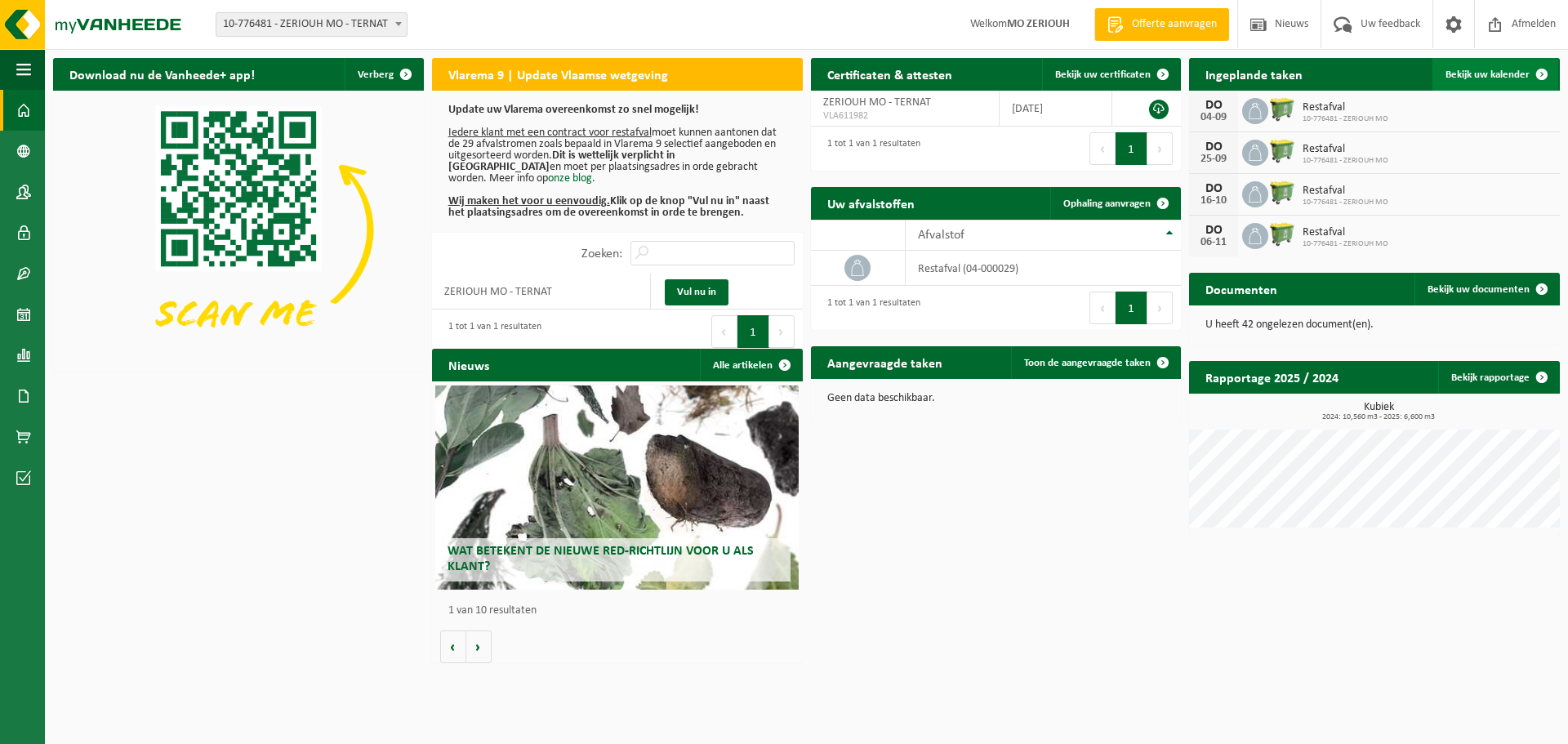
click at [1503, 81] on link "Bekijk uw kalender" at bounding box center [1495, 74] width 126 height 33
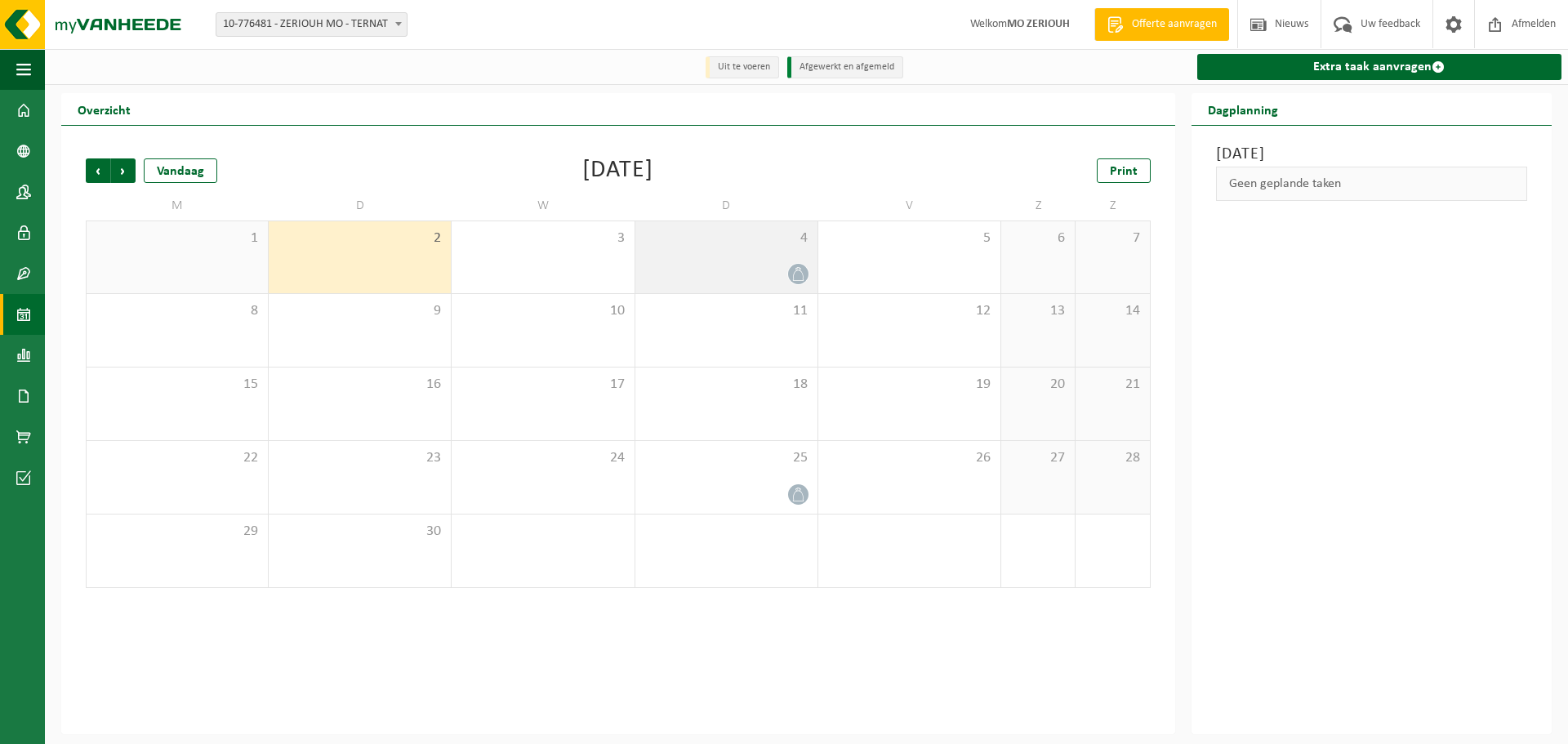
click at [791, 271] on icon at bounding box center [797, 273] width 14 height 14
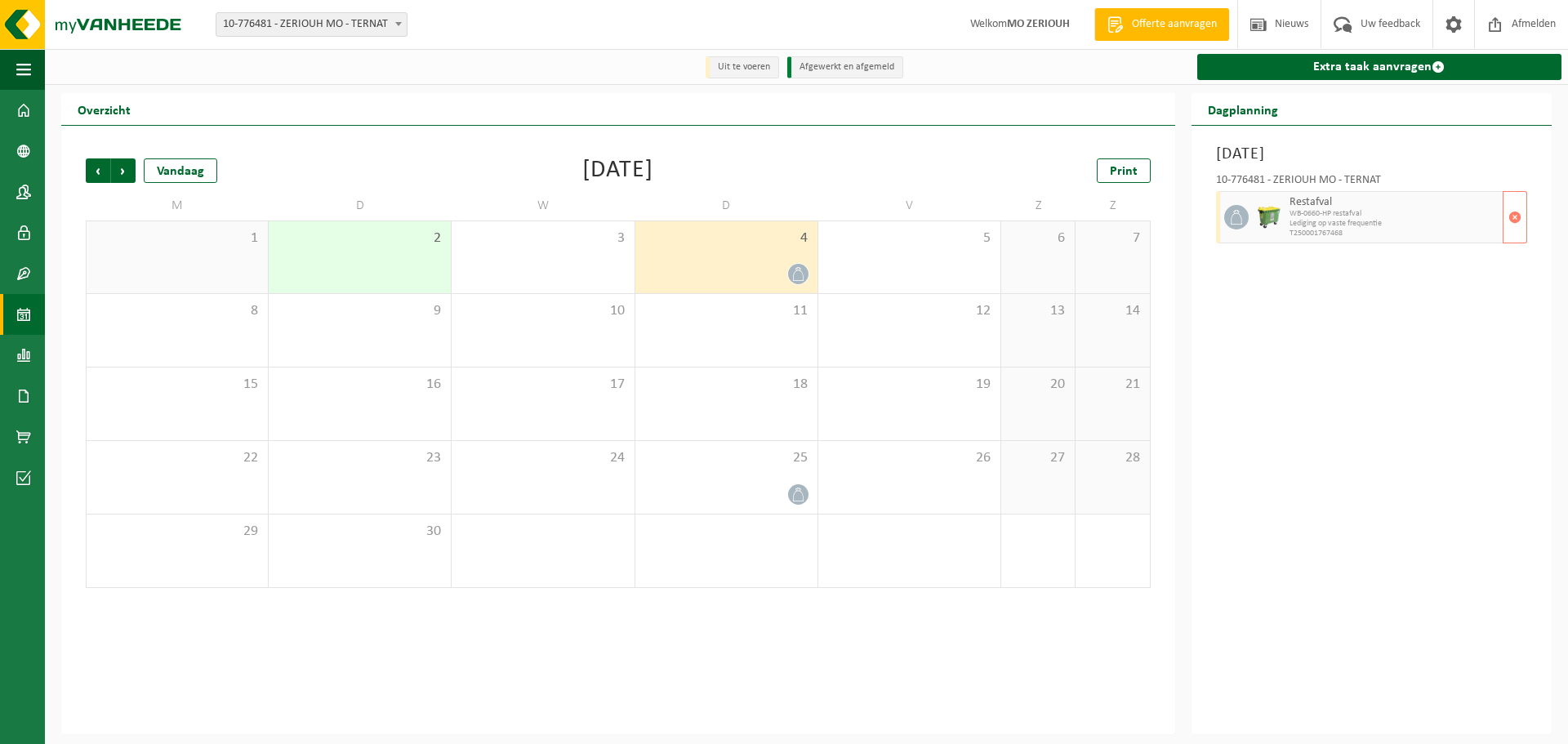
click at [1273, 203] on div at bounding box center [1269, 217] width 33 height 52
click at [1517, 217] on span "button" at bounding box center [1515, 217] width 13 height 33
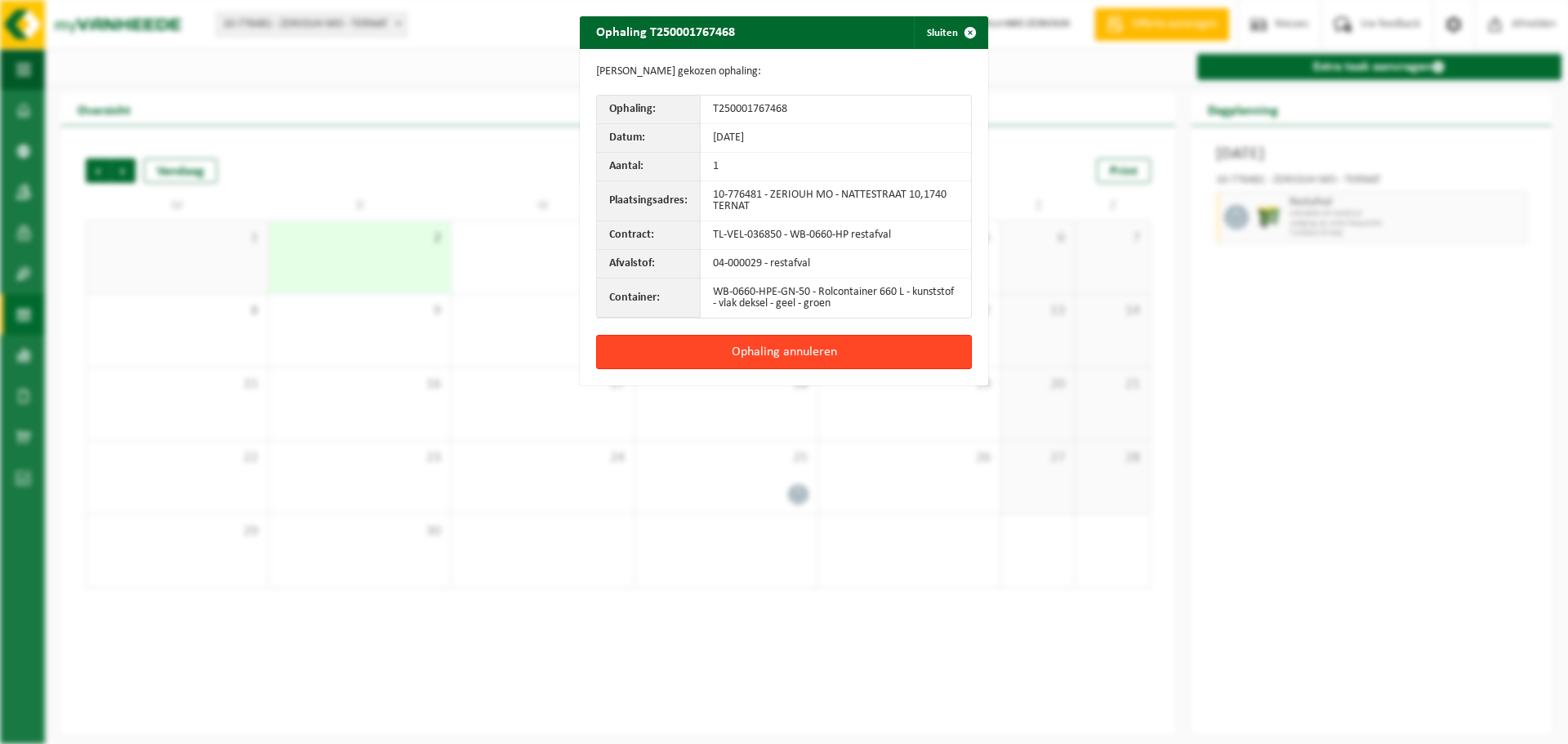
click at [770, 357] on button "Ophaling annuleren" at bounding box center [784, 351] width 375 height 34
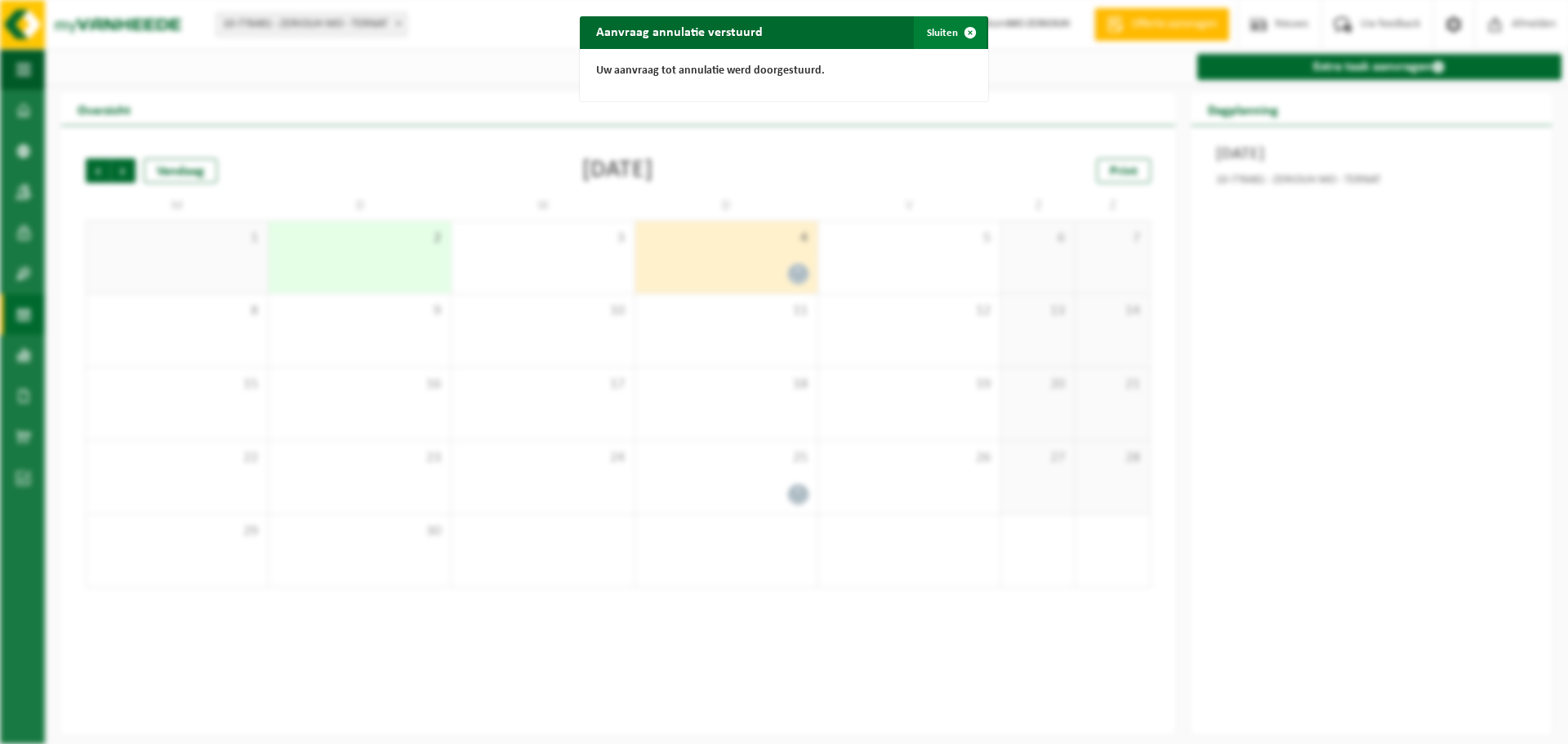
click at [957, 39] on span "button" at bounding box center [970, 33] width 33 height 33
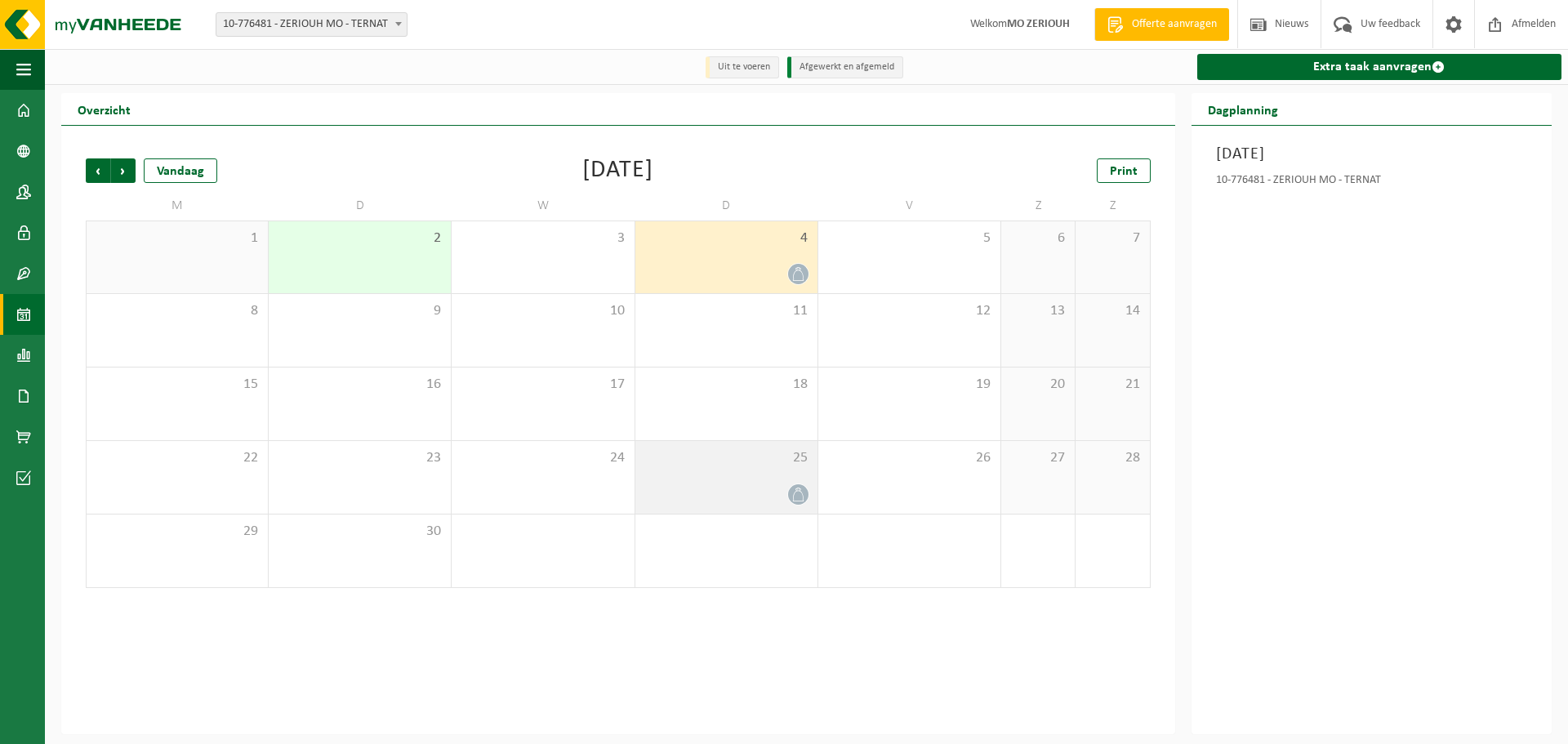
click at [801, 492] on icon at bounding box center [797, 494] width 14 height 14
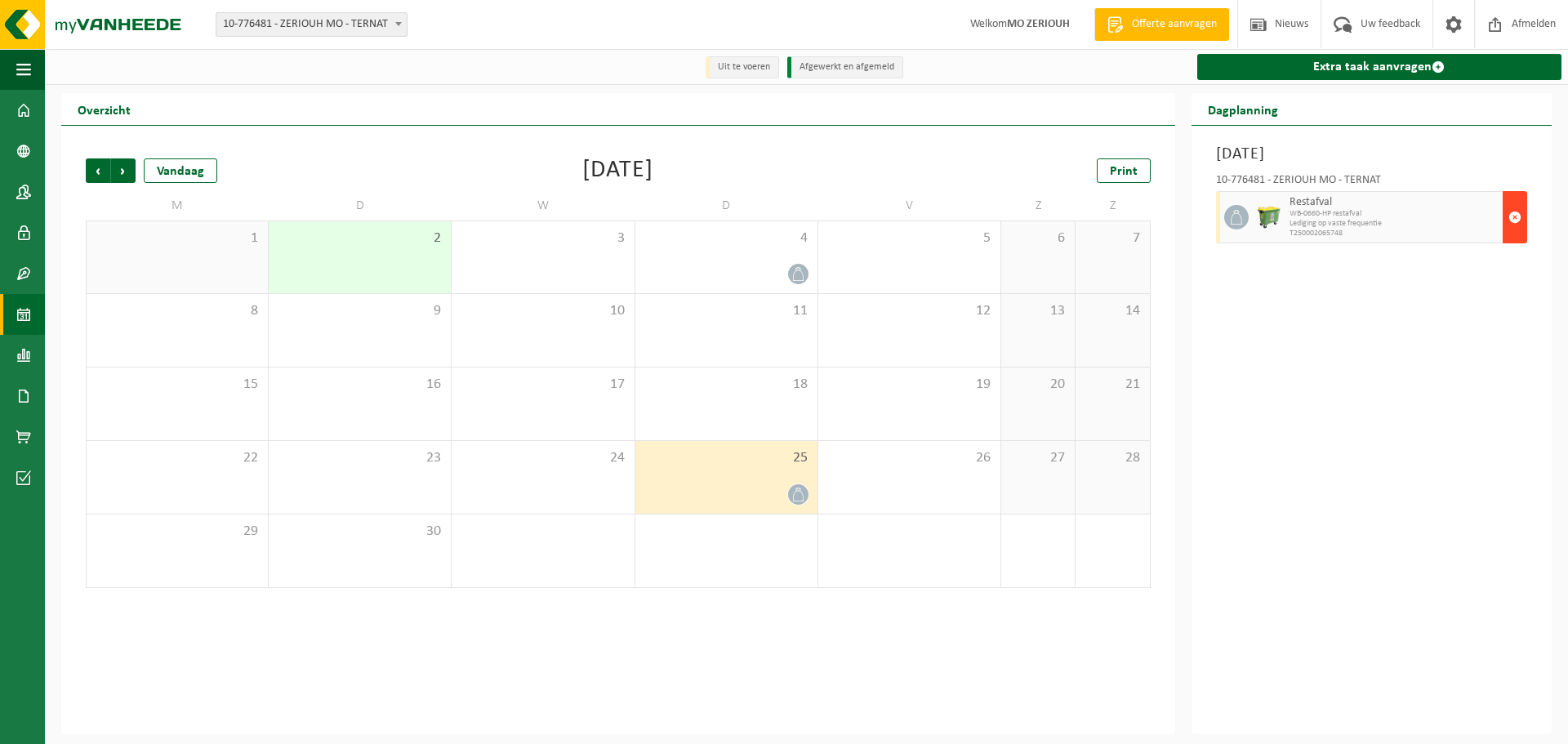
click at [1518, 216] on span "button" at bounding box center [1515, 217] width 13 height 33
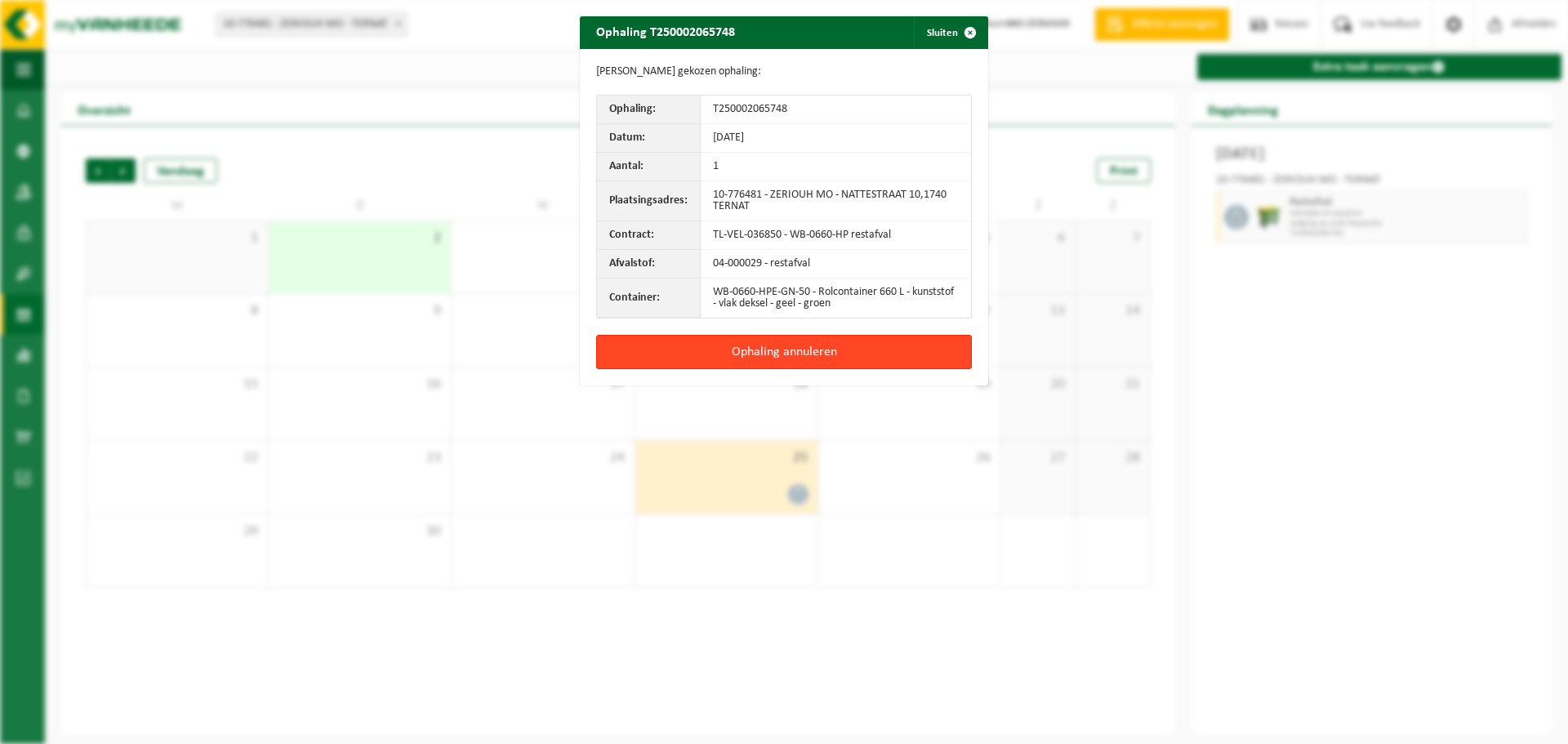
click at [801, 360] on button "Ophaling annuleren" at bounding box center [784, 351] width 375 height 34
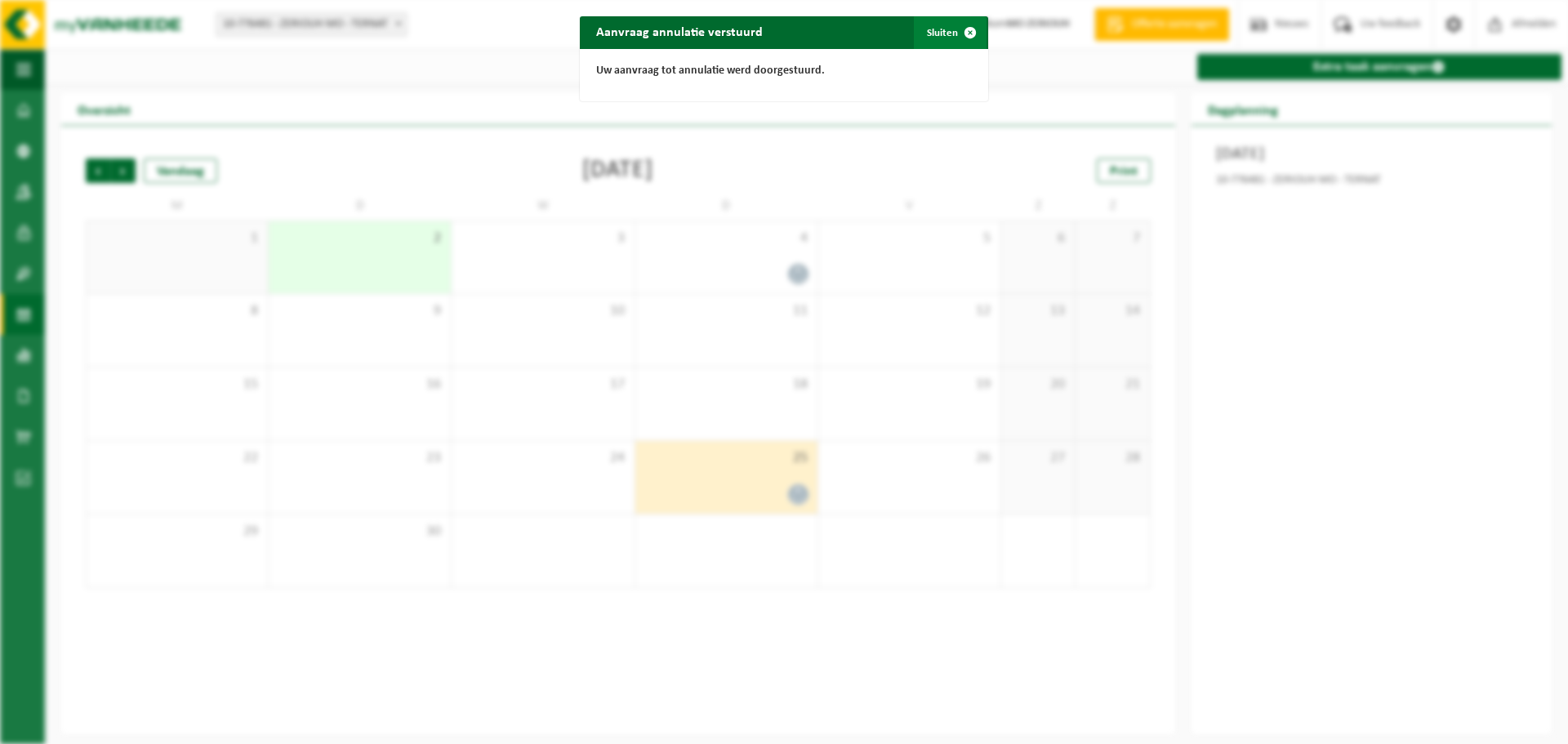
click at [938, 18] on button "Sluiten" at bounding box center [950, 33] width 72 height 33
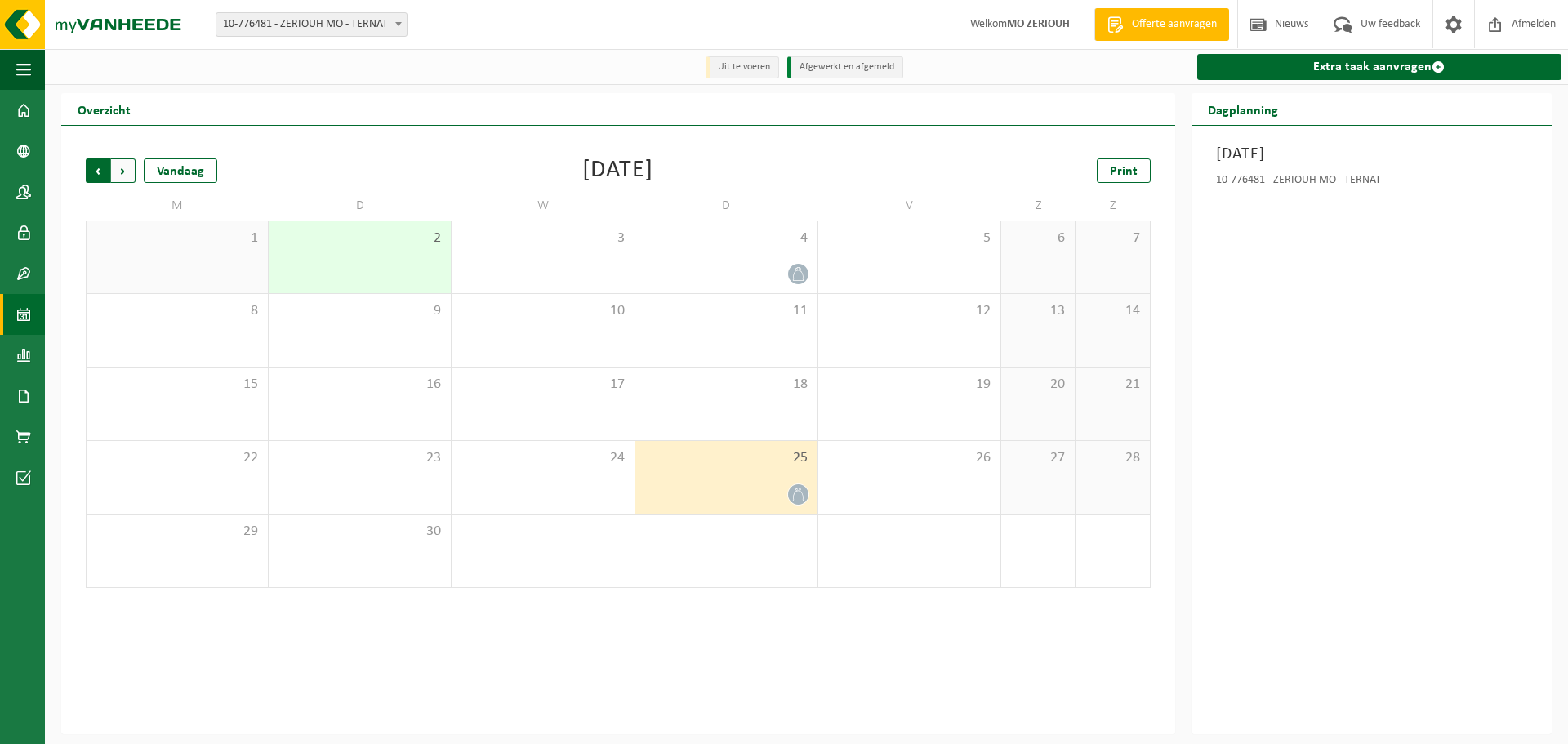
click at [121, 172] on span "Volgende" at bounding box center [123, 171] width 25 height 25
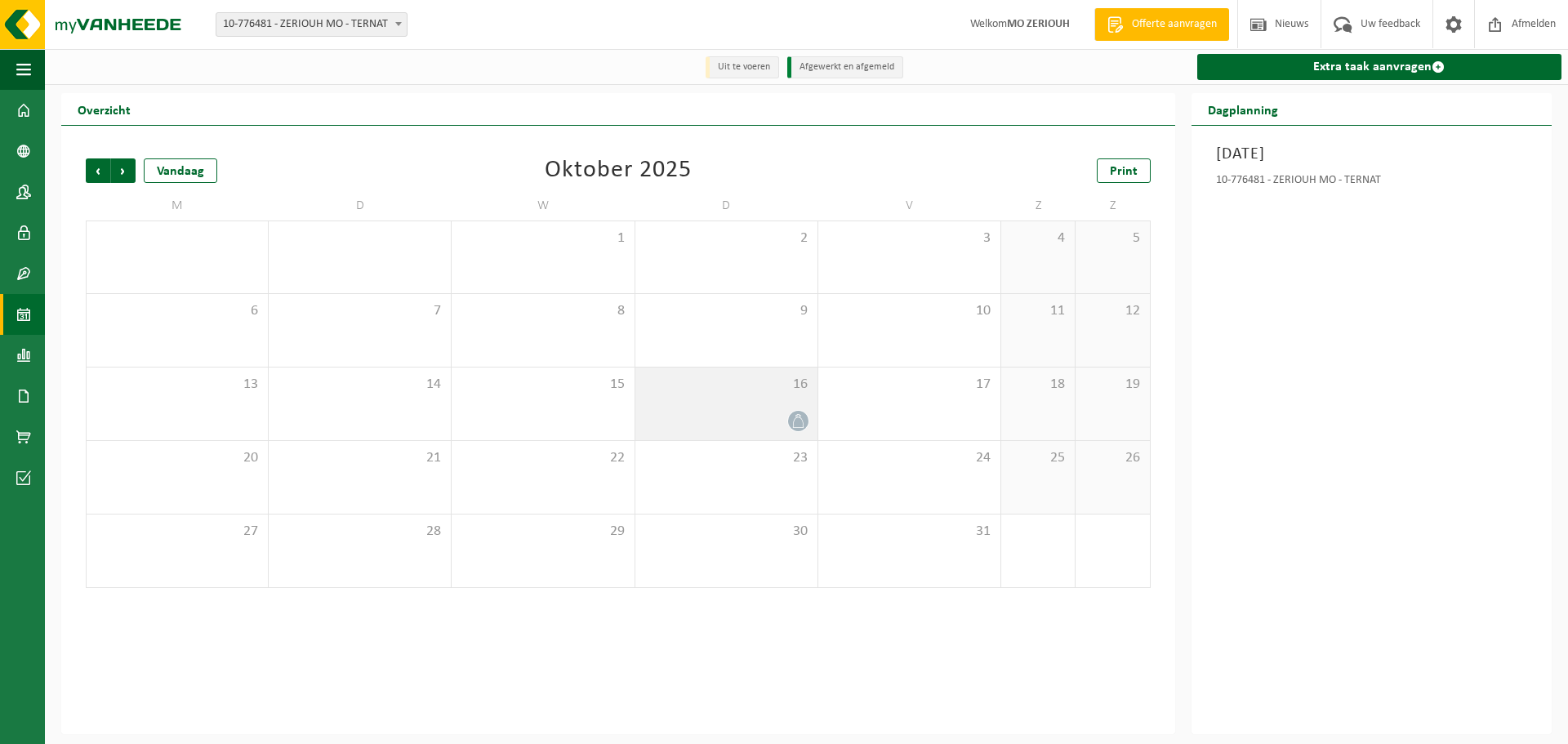
click at [745, 418] on div at bounding box center [726, 421] width 166 height 22
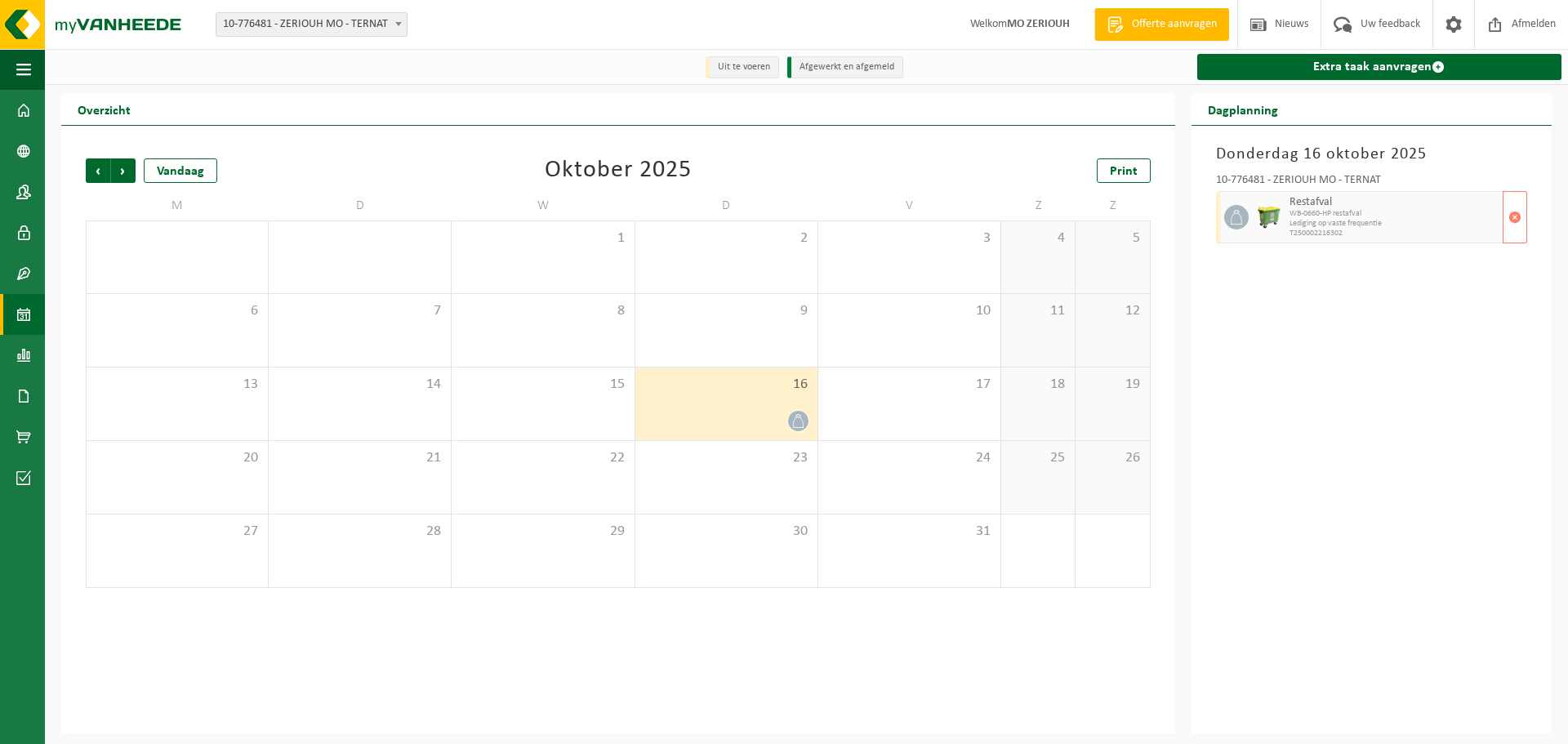
click at [1385, 215] on span "WB-0660-HP restafval" at bounding box center [1394, 214] width 209 height 10
click at [1506, 215] on button "button" at bounding box center [1514, 217] width 25 height 52
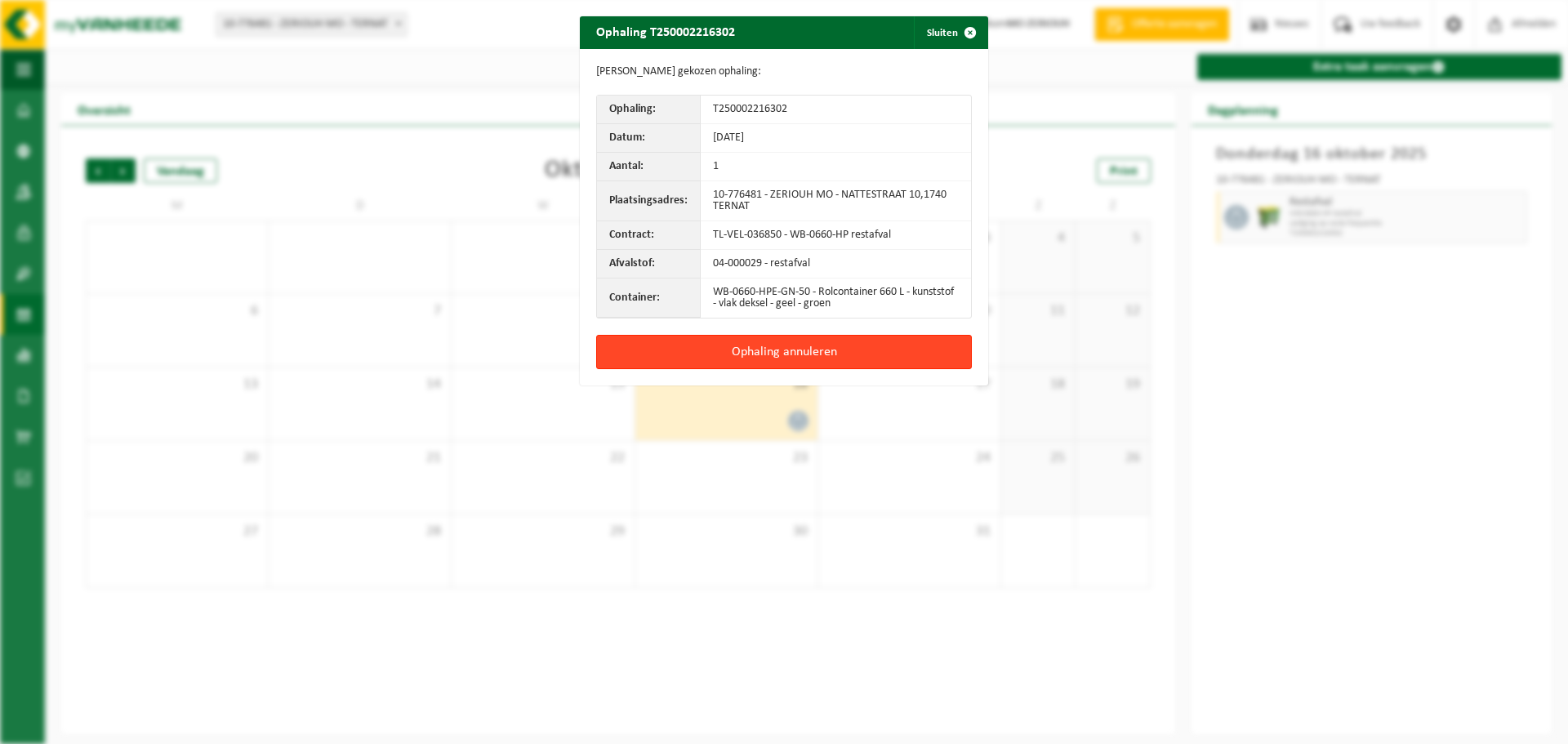
click at [810, 349] on button "Ophaling annuleren" at bounding box center [784, 351] width 375 height 34
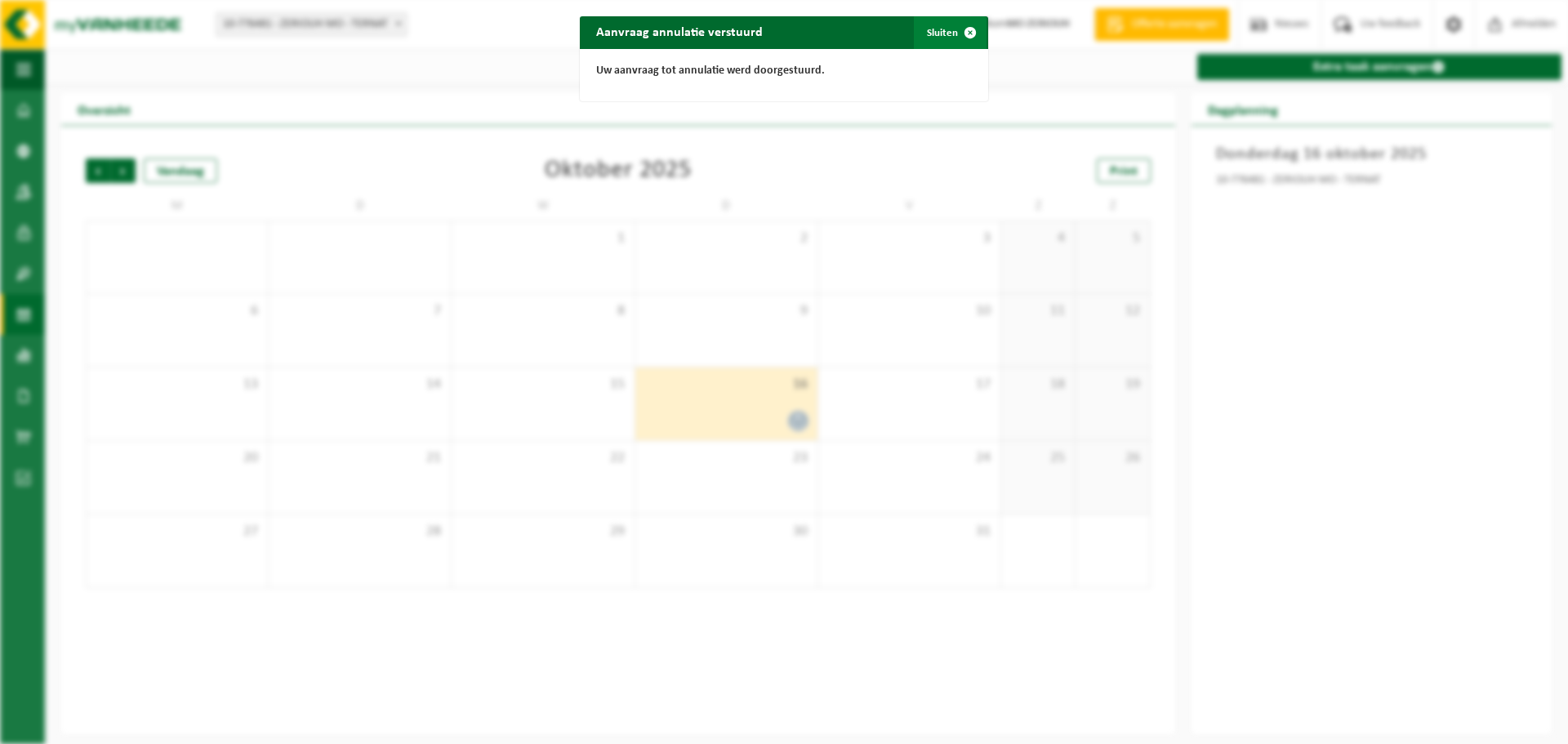
click at [964, 28] on span "button" at bounding box center [970, 33] width 33 height 33
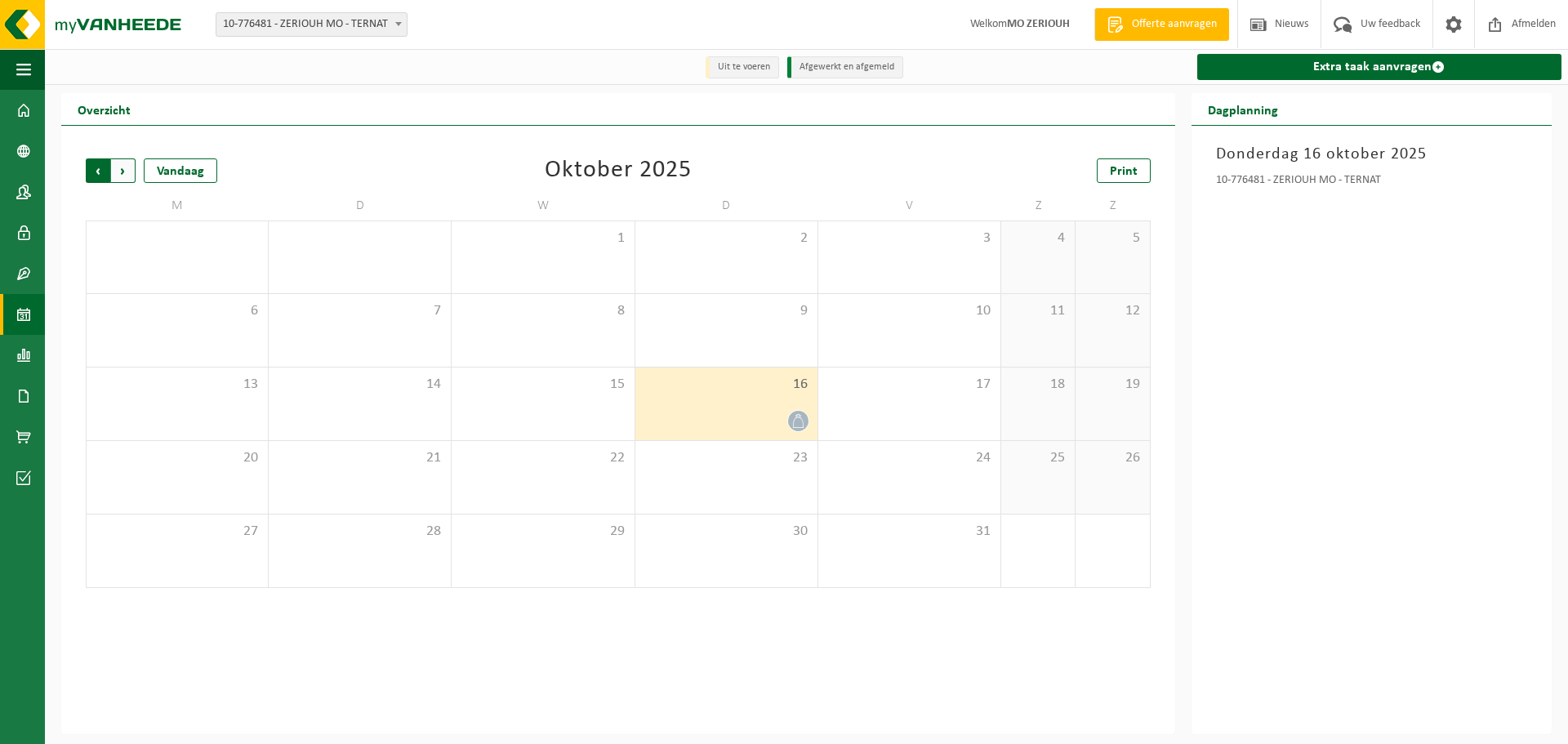
click at [121, 169] on span "Volgende" at bounding box center [123, 171] width 25 height 25
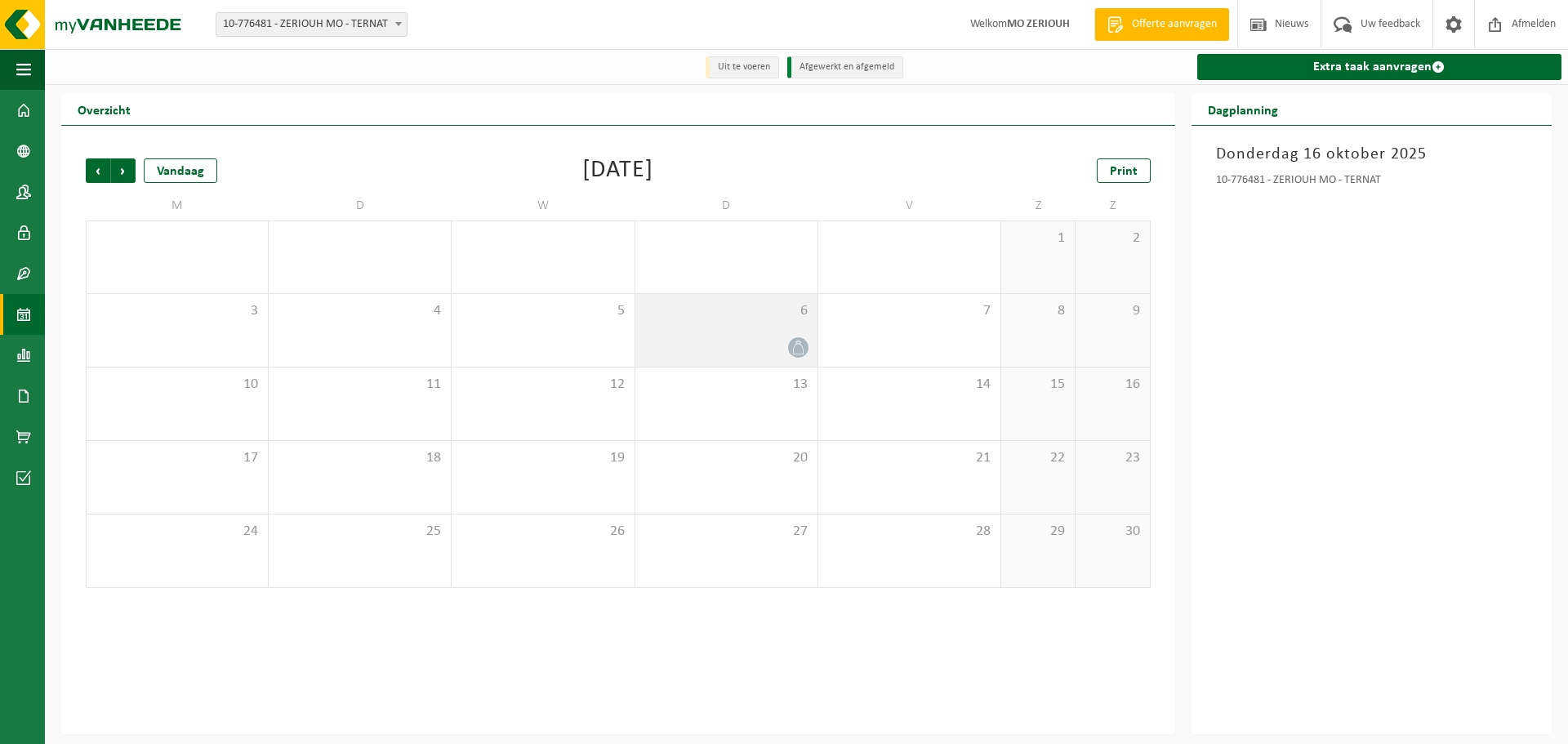
click at [770, 350] on div at bounding box center [726, 348] width 166 height 22
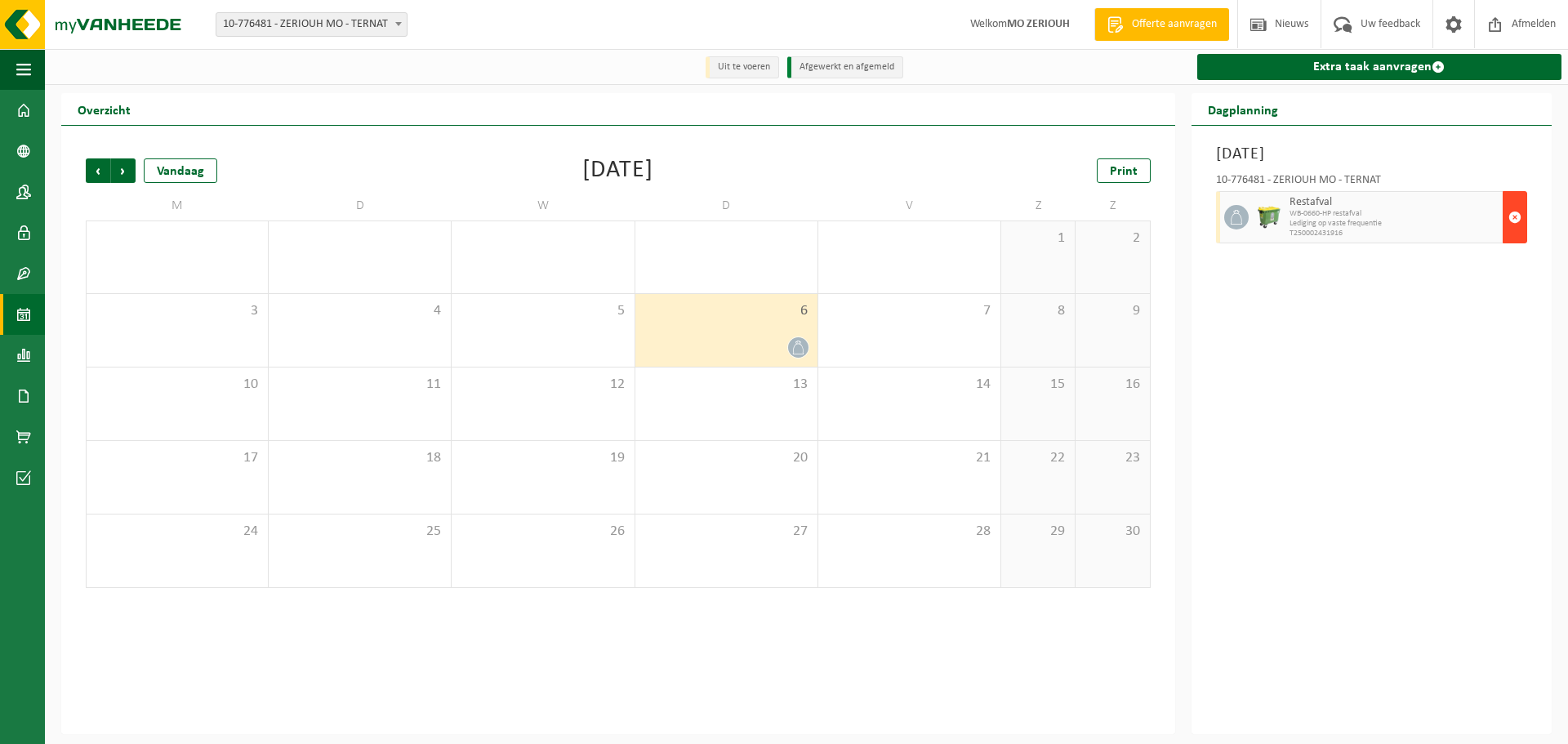
click at [1515, 214] on span "button" at bounding box center [1515, 217] width 13 height 33
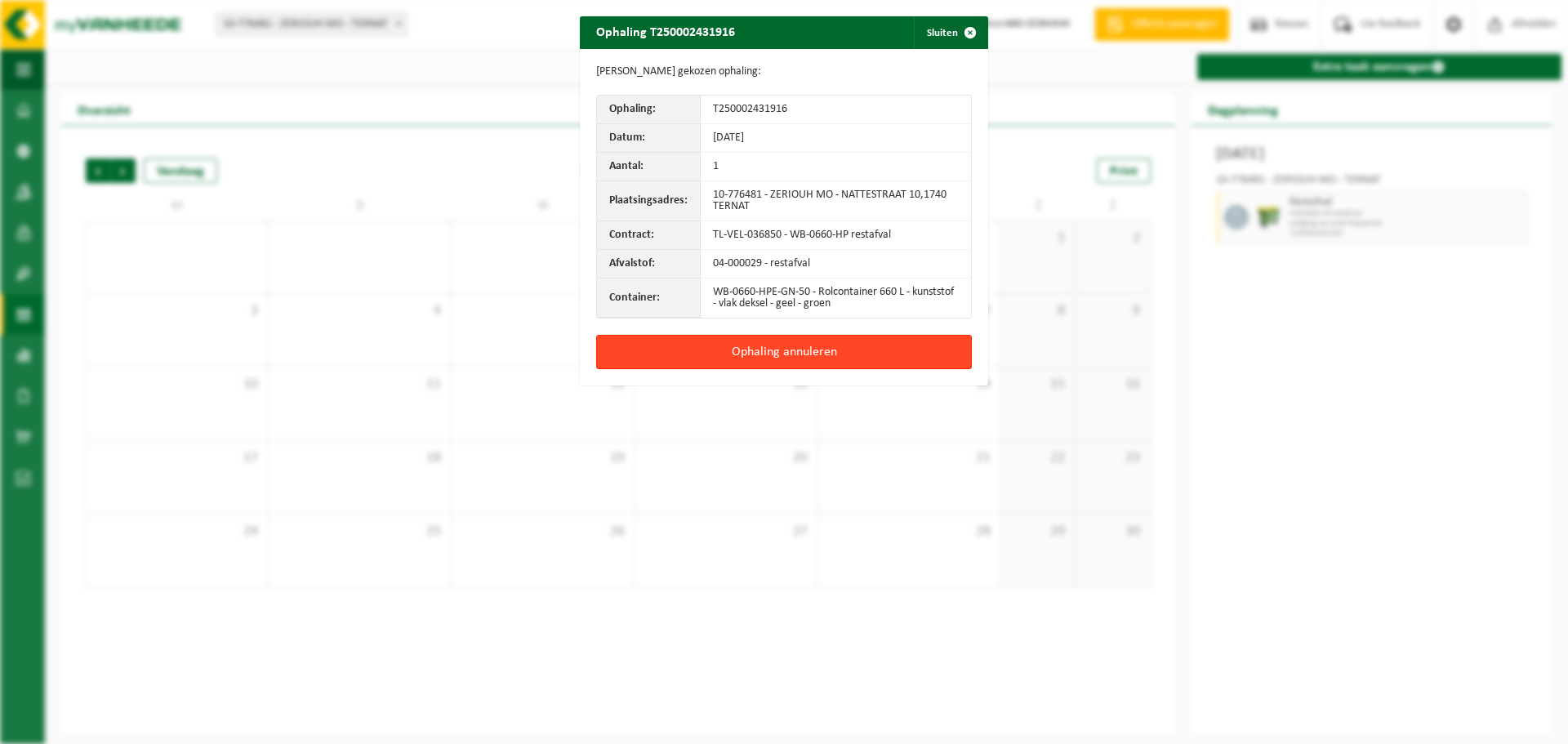
click at [840, 350] on button "Ophaling annuleren" at bounding box center [784, 351] width 375 height 34
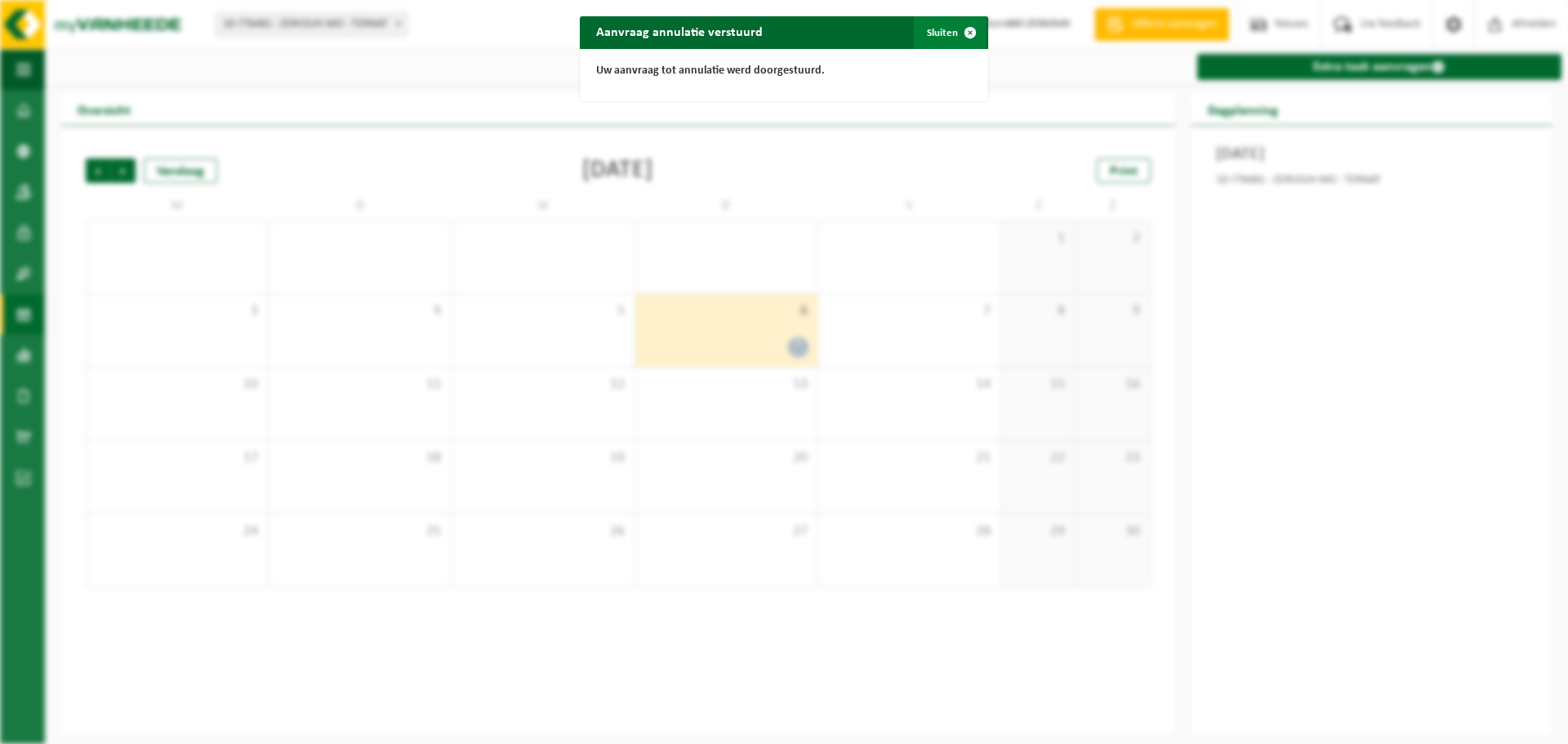
click at [953, 33] on span "button" at bounding box center [970, 33] width 33 height 33
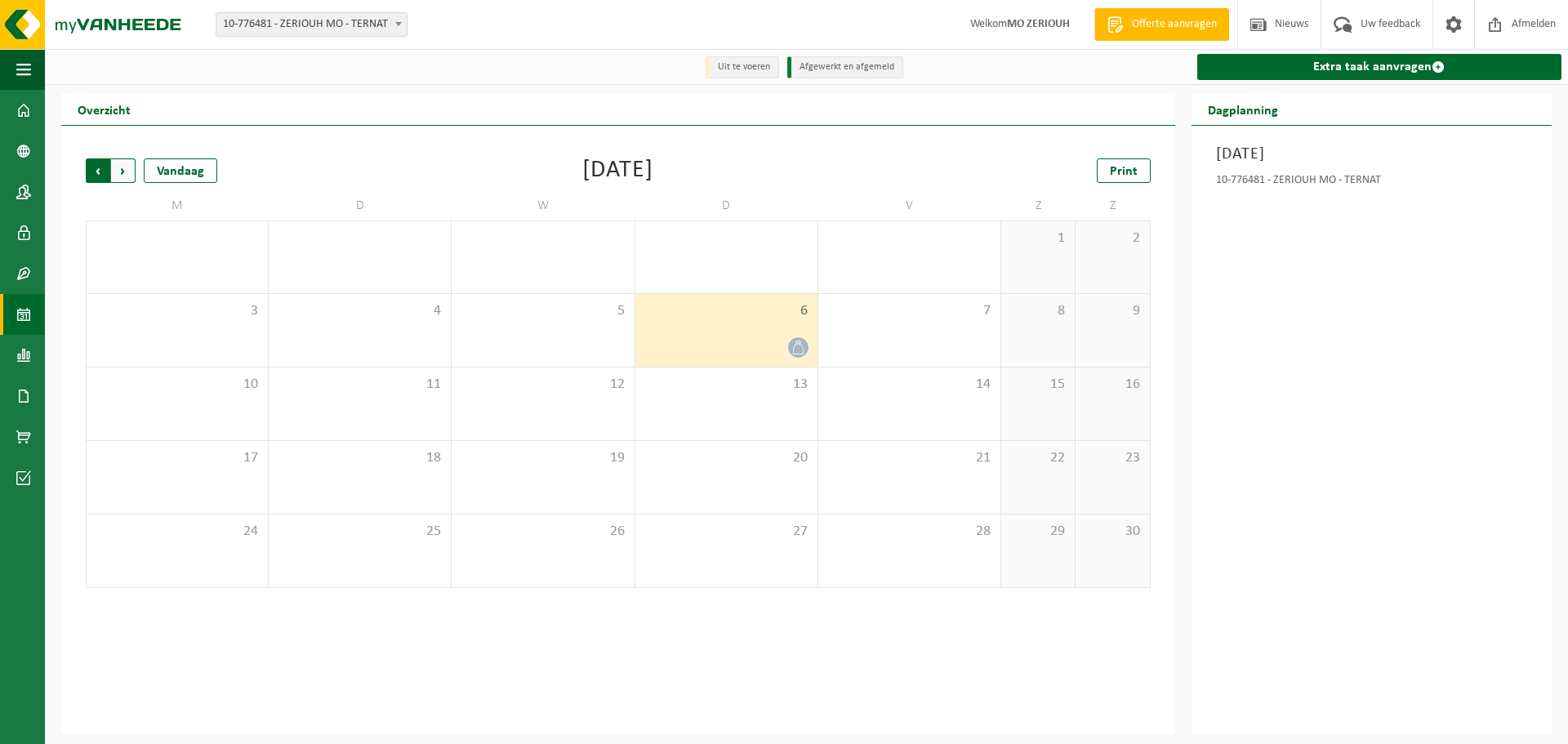
click at [128, 171] on span "Volgende" at bounding box center [123, 171] width 25 height 25
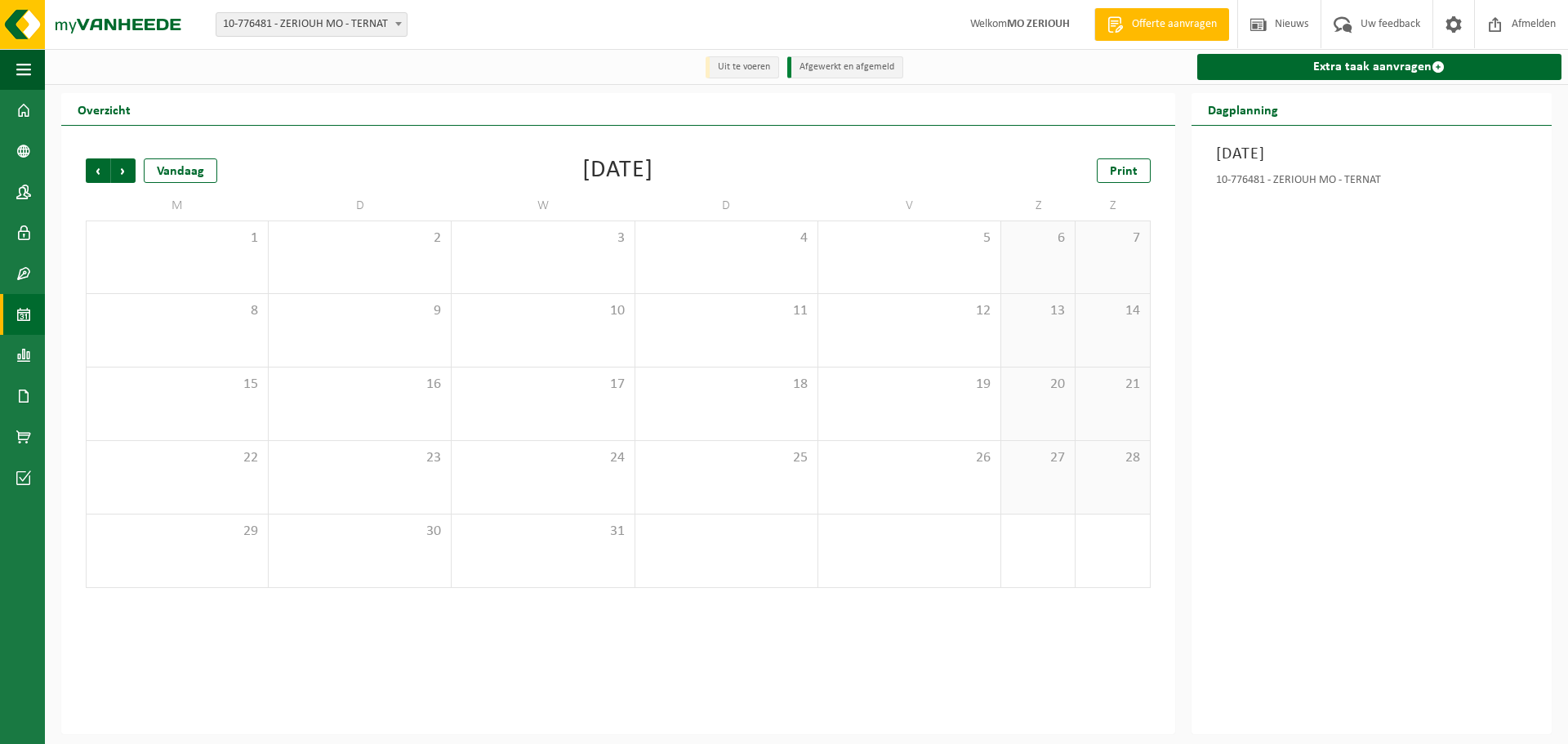
click at [128, 171] on span "Volgende" at bounding box center [123, 171] width 25 height 25
click at [99, 168] on span "Vorige" at bounding box center [97, 171] width 25 height 25
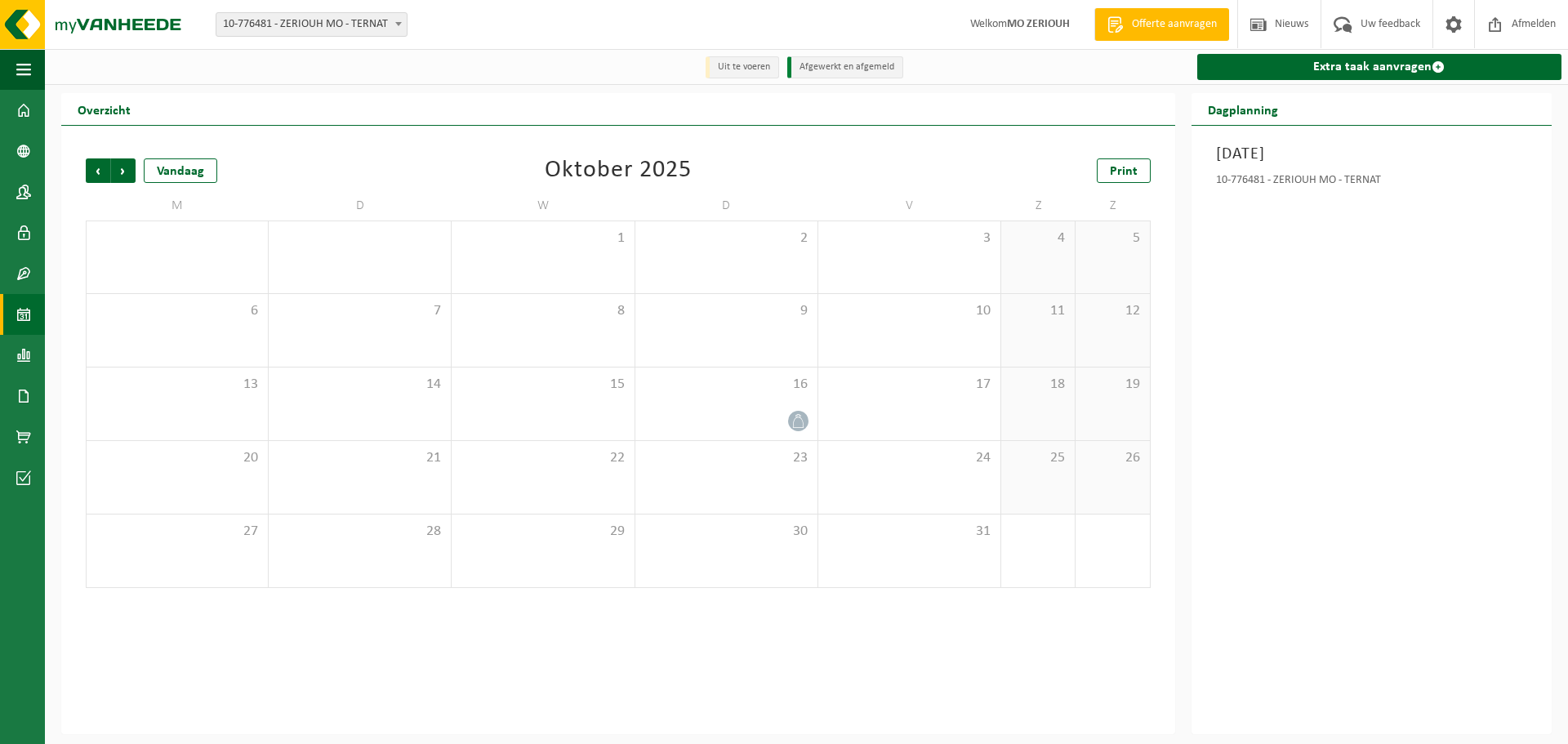
click at [99, 168] on span "Vorige" at bounding box center [97, 171] width 25 height 25
